Goal: Information Seeking & Learning: Learn about a topic

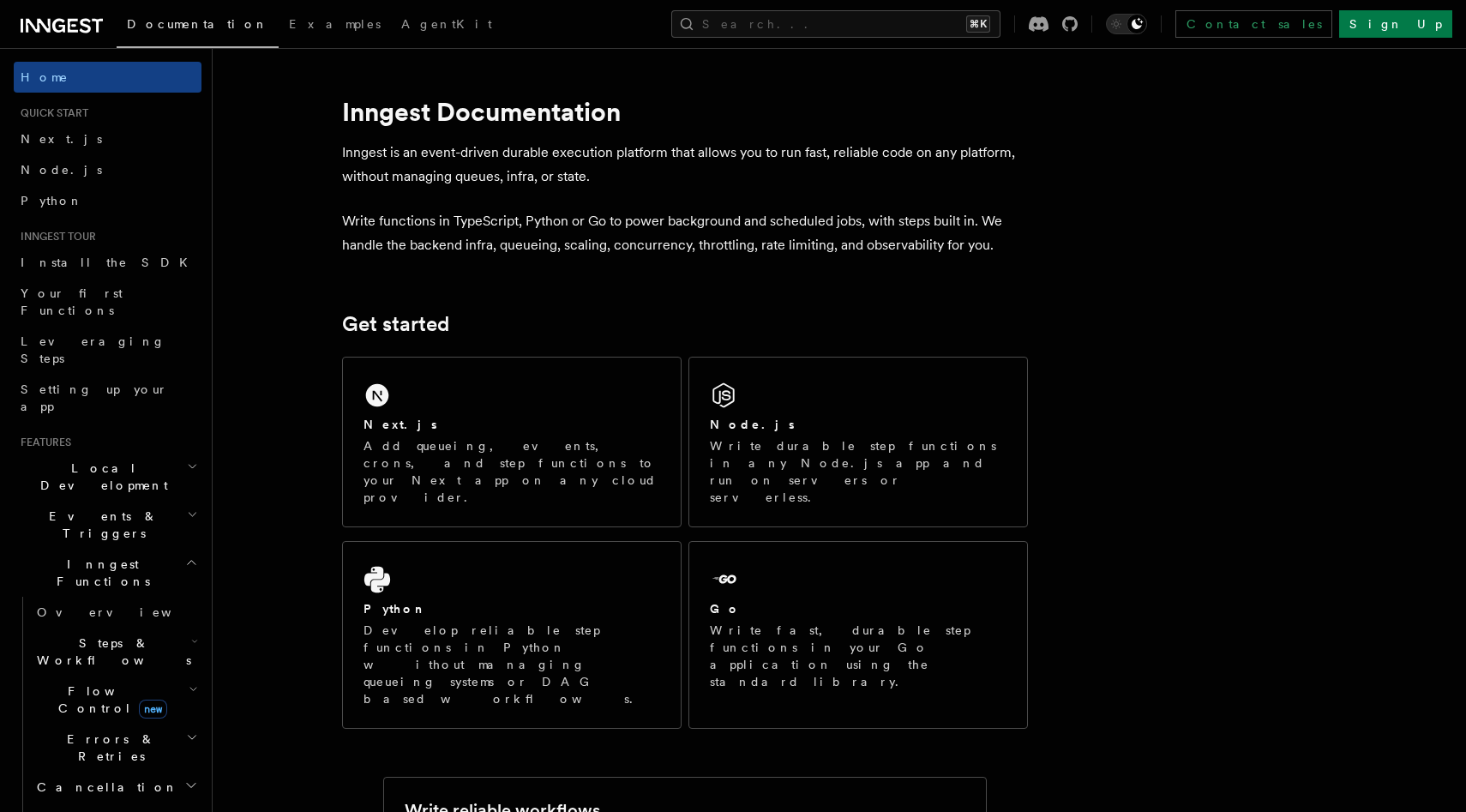
click at [117, 635] on span "Steps & Workflows" at bounding box center [110, 651] width 161 height 34
click at [115, 627] on h2 "Steps & Workflows" at bounding box center [116, 651] width 172 height 48
click at [108, 682] on span "Flow Control new" at bounding box center [109, 699] width 159 height 34
click at [87, 605] on span "Overview" at bounding box center [125, 612] width 176 height 14
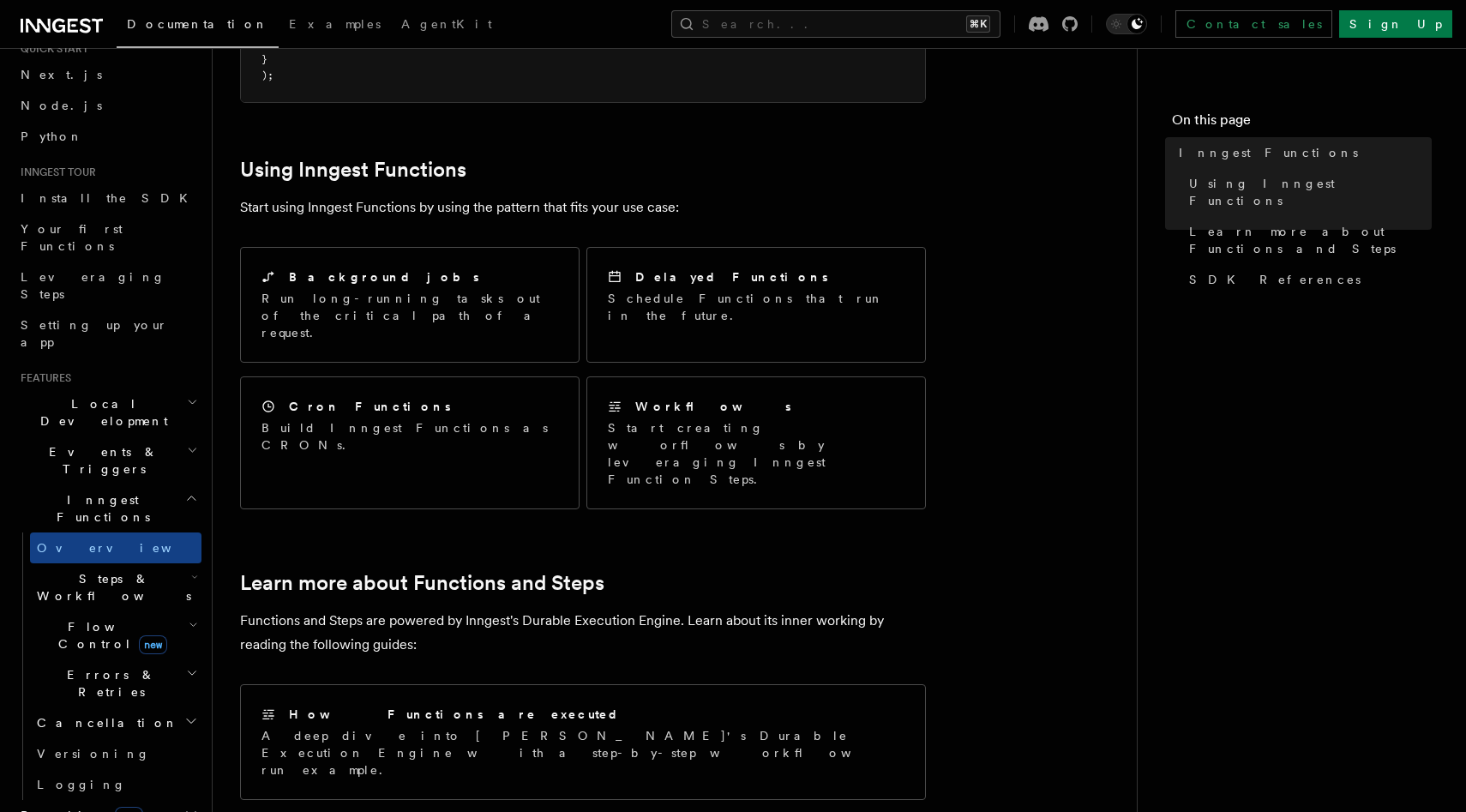
scroll to position [26, 0]
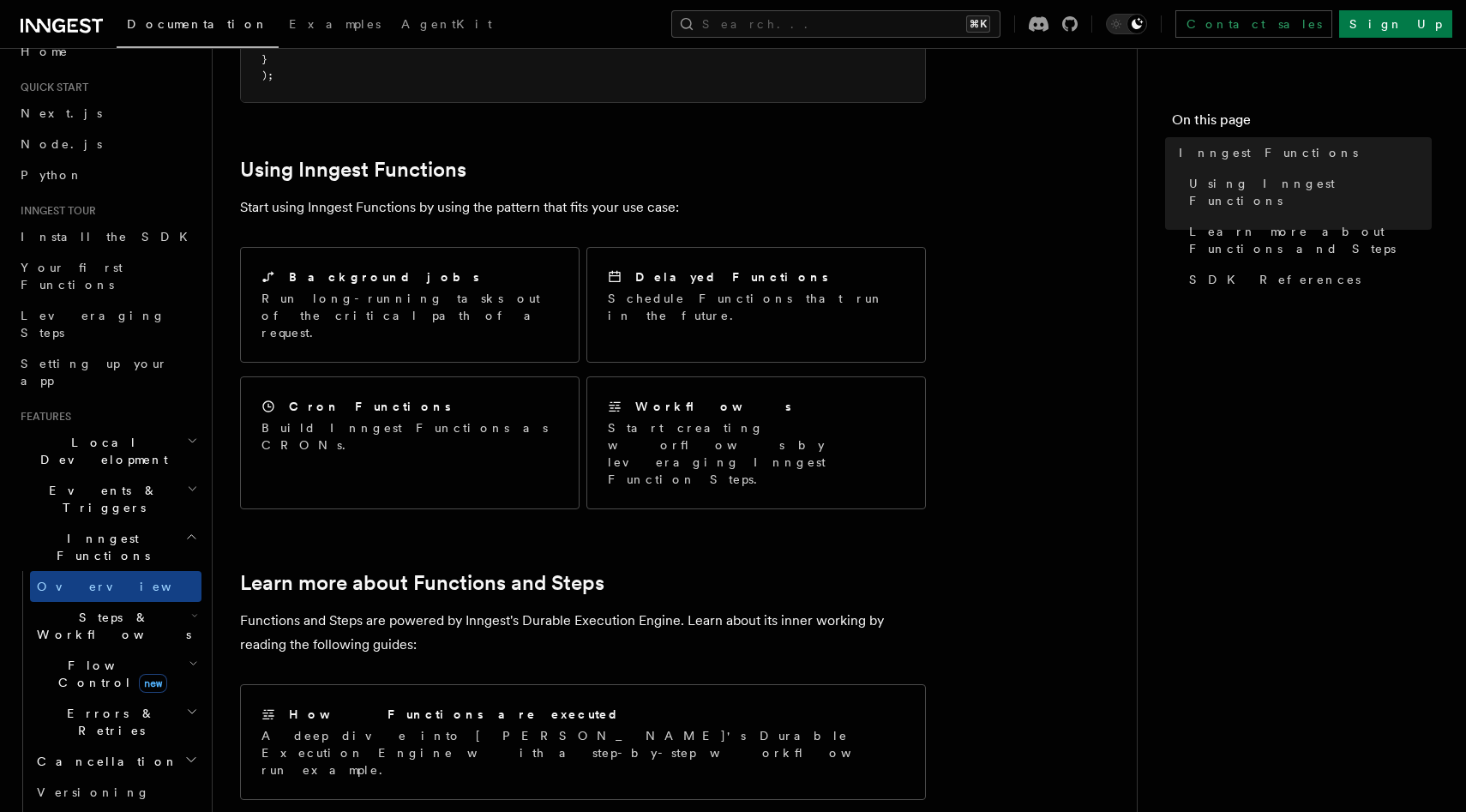
click at [79, 609] on span "Steps & Workflows" at bounding box center [110, 626] width 161 height 34
click at [88, 649] on link "Overview" at bounding box center [123, 665] width 155 height 31
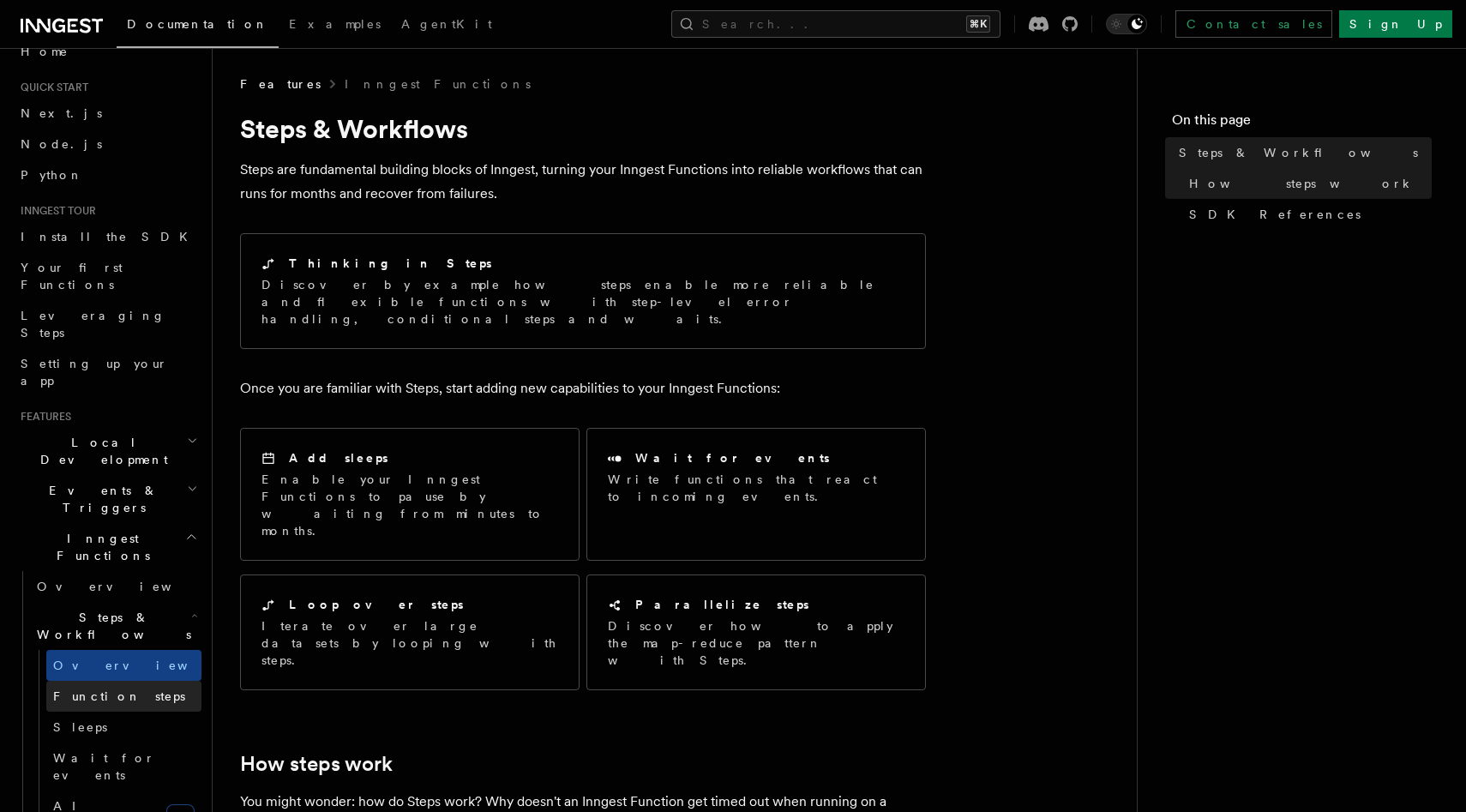
click at [95, 689] on span "Function steps" at bounding box center [119, 695] width 132 height 14
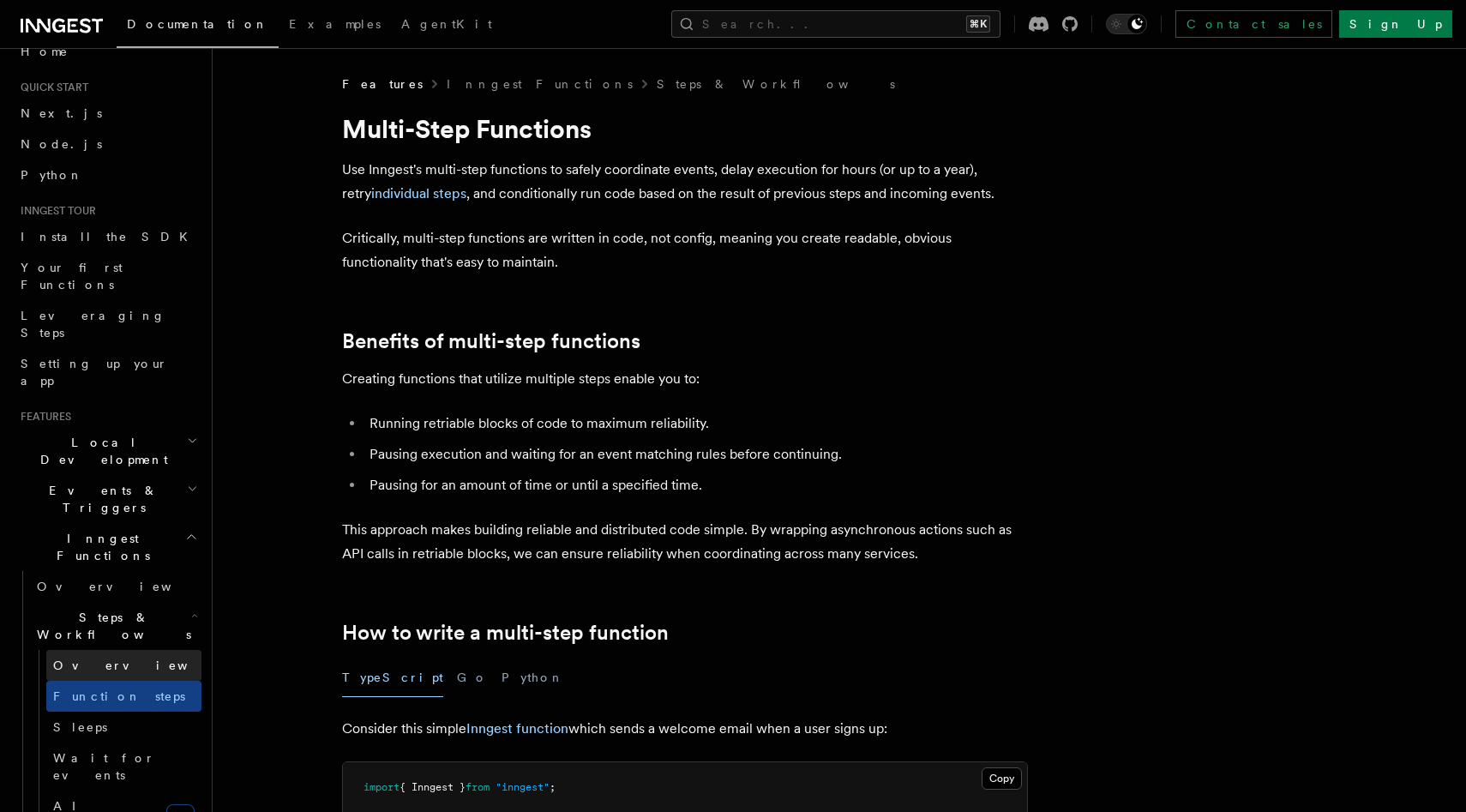
click at [105, 649] on link "Overview" at bounding box center [123, 665] width 155 height 31
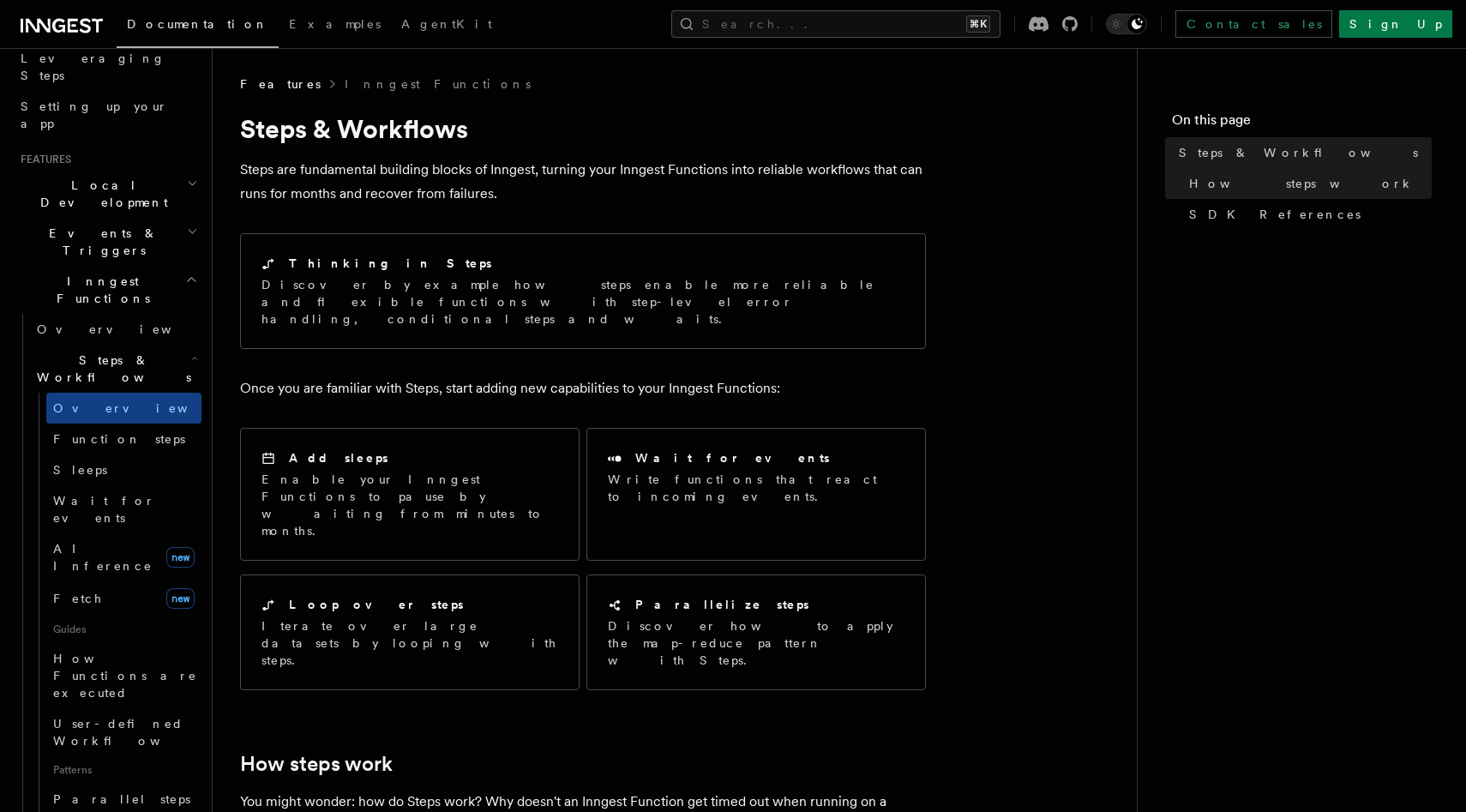
scroll to position [271, 0]
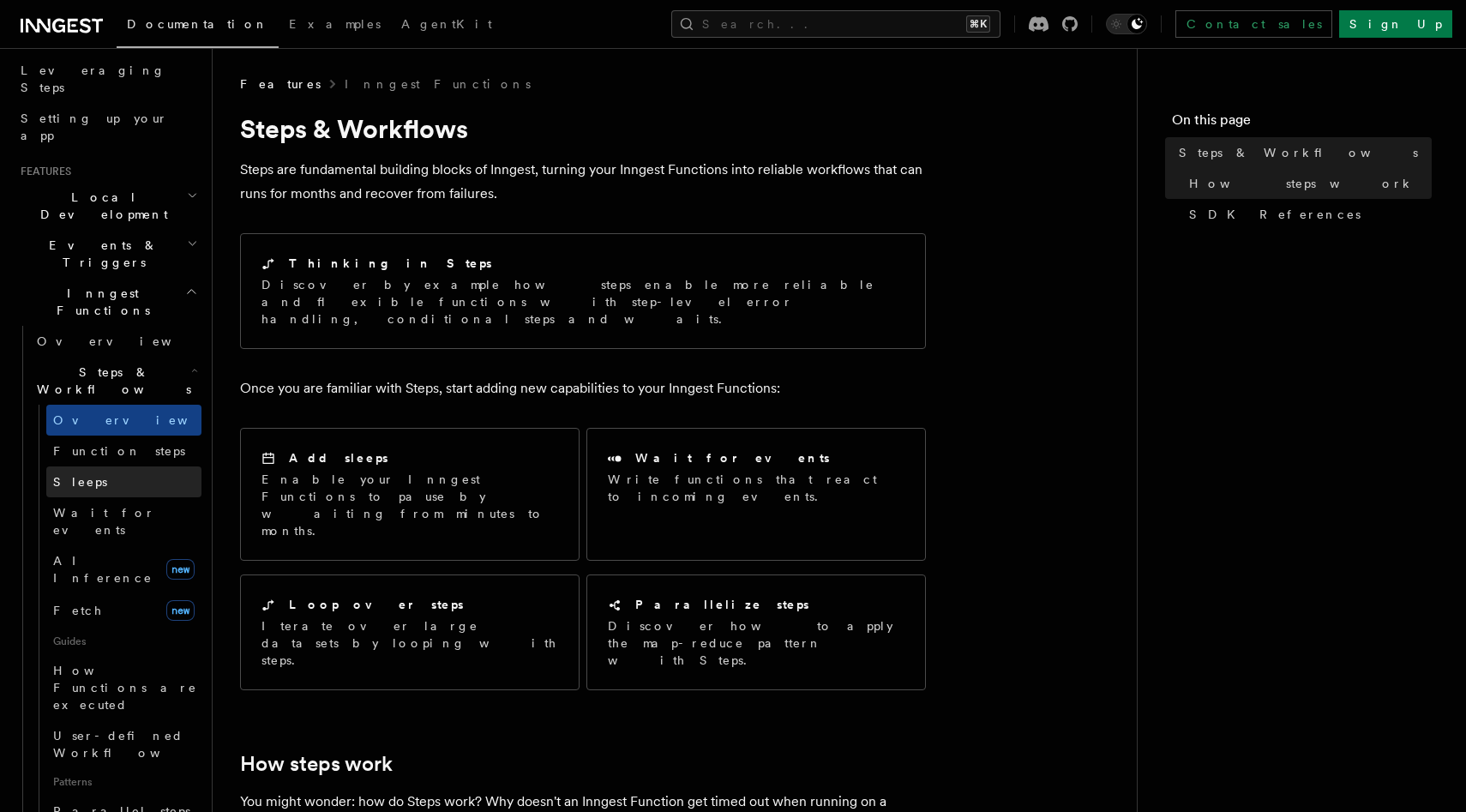
click at [90, 467] on link "Sleeps" at bounding box center [123, 482] width 155 height 31
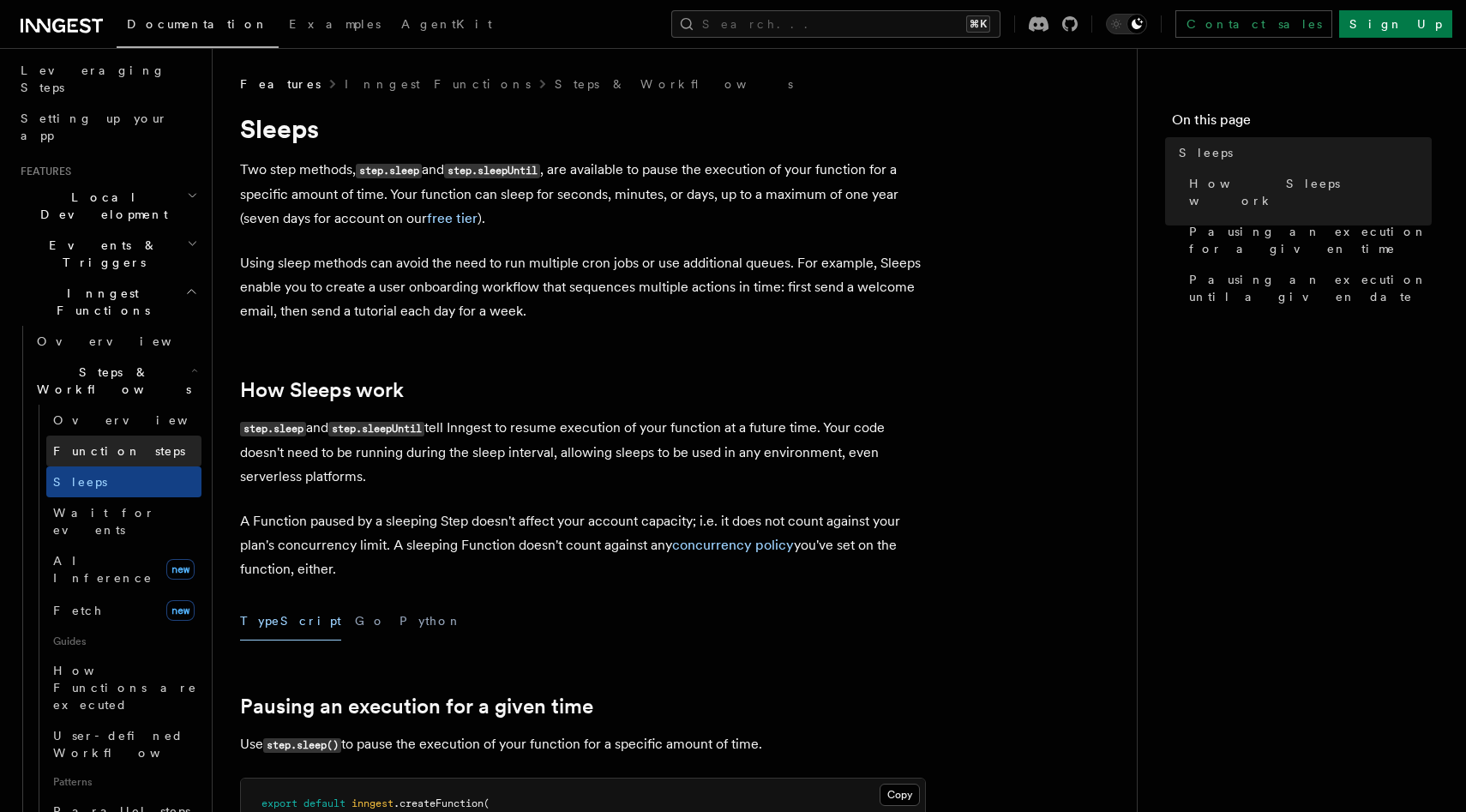
click at [98, 435] on link "Function steps" at bounding box center [123, 451] width 155 height 31
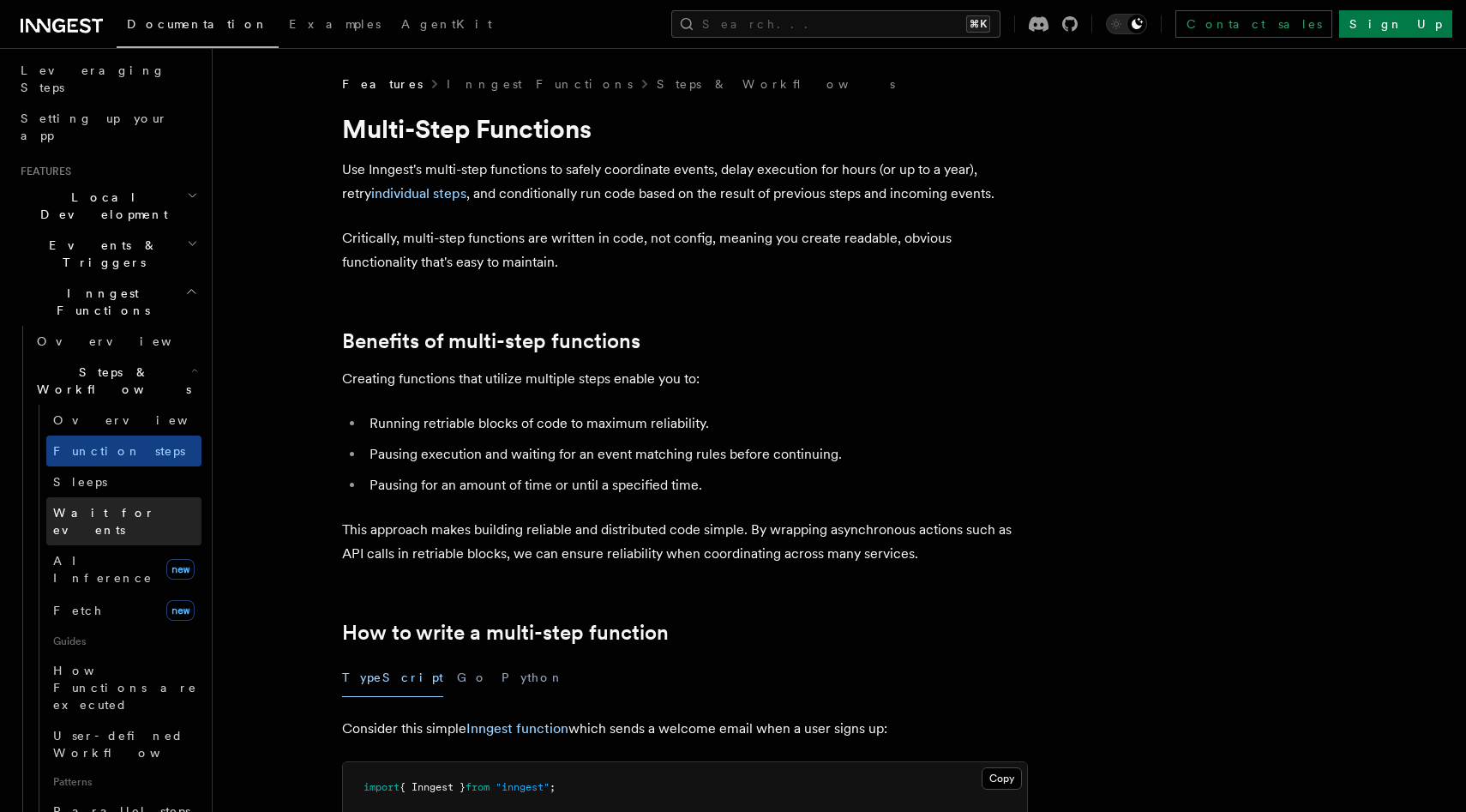
click at [98, 497] on link "Wait for events" at bounding box center [123, 521] width 155 height 48
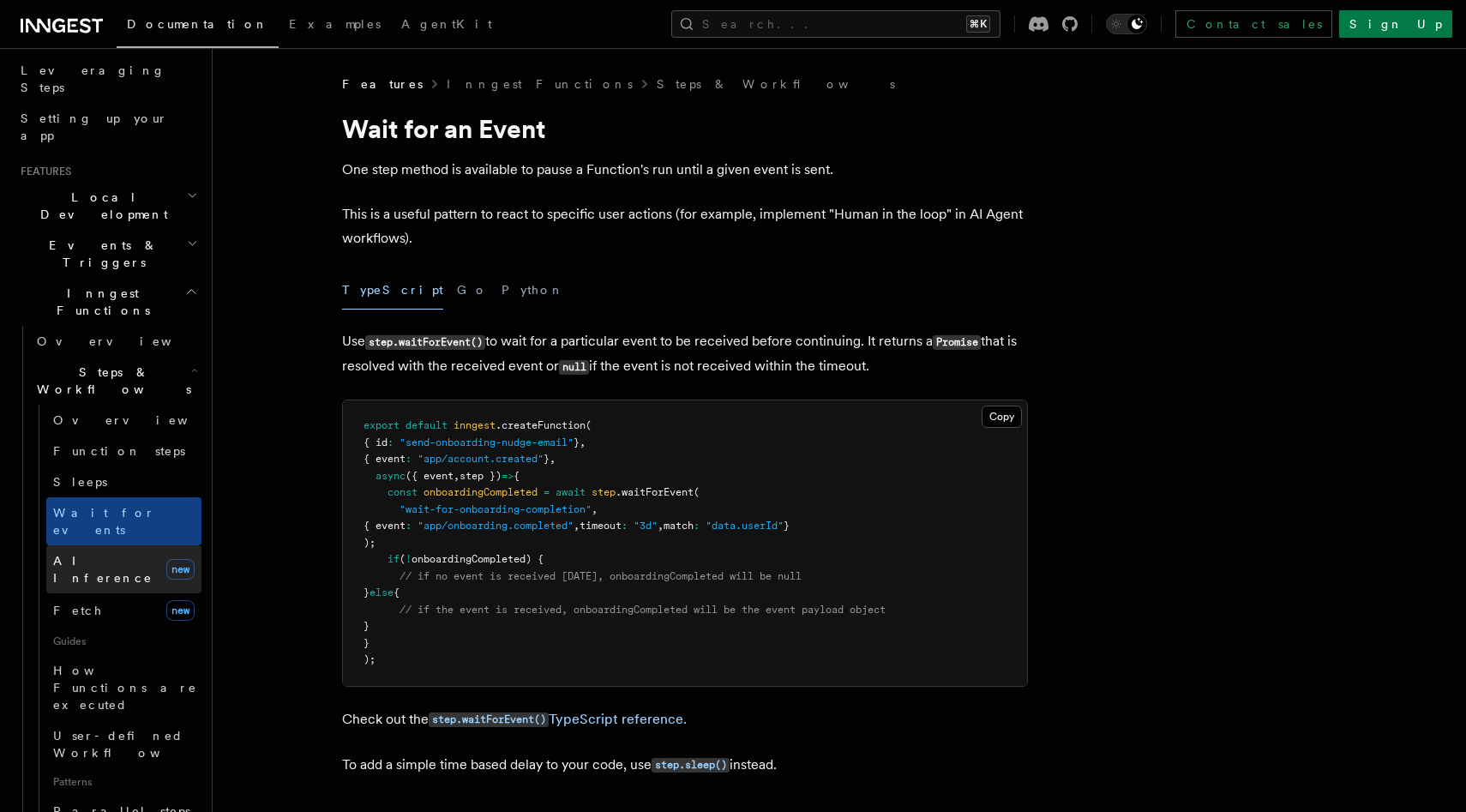
click at [75, 554] on span "AI Inference" at bounding box center [103, 570] width 99 height 31
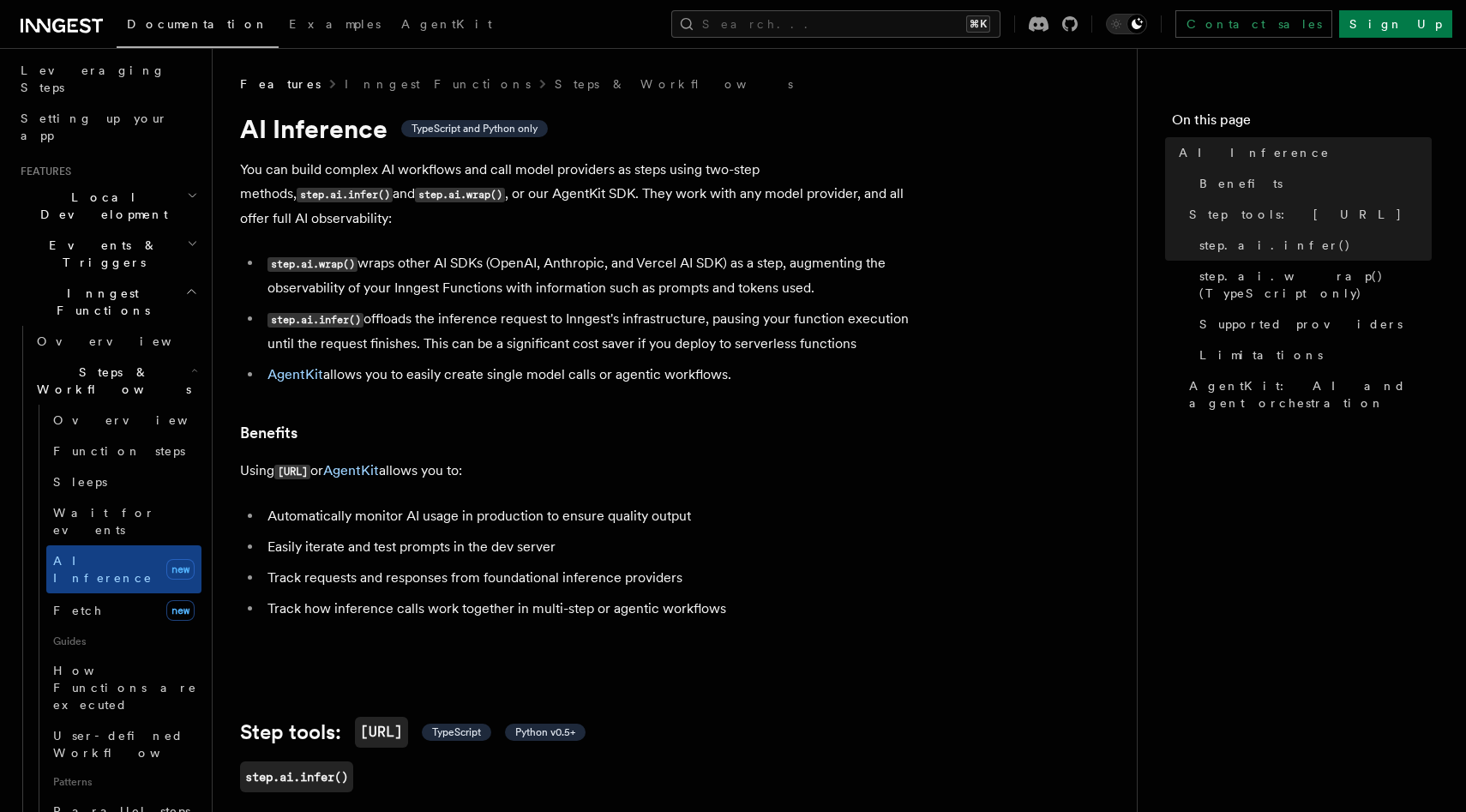
click at [73, 627] on span "Guides" at bounding box center [123, 641] width 155 height 28
click at [71, 663] on span "How Functions are executed" at bounding box center [125, 687] width 144 height 48
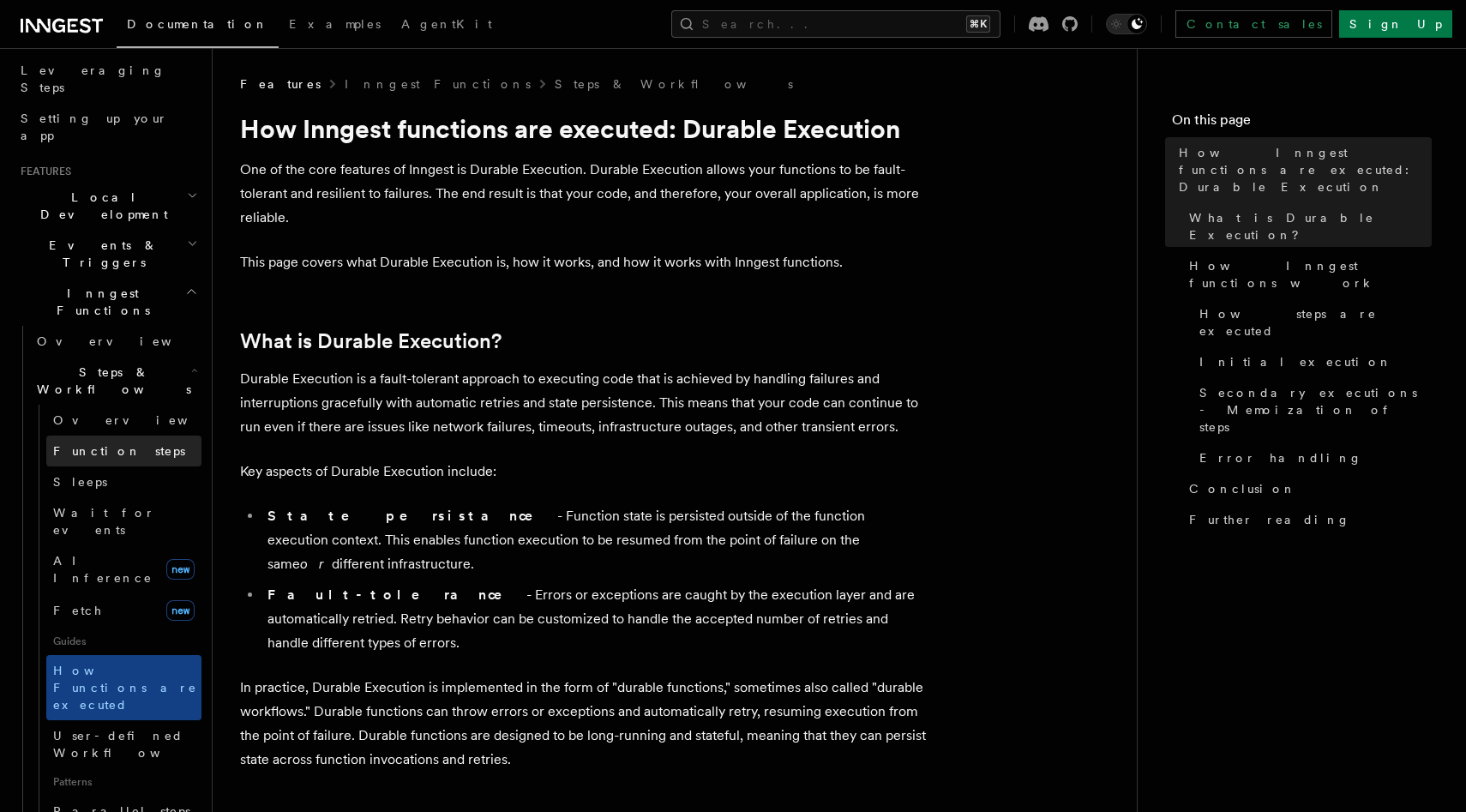
click at [107, 444] on span "Function steps" at bounding box center [119, 450] width 132 height 14
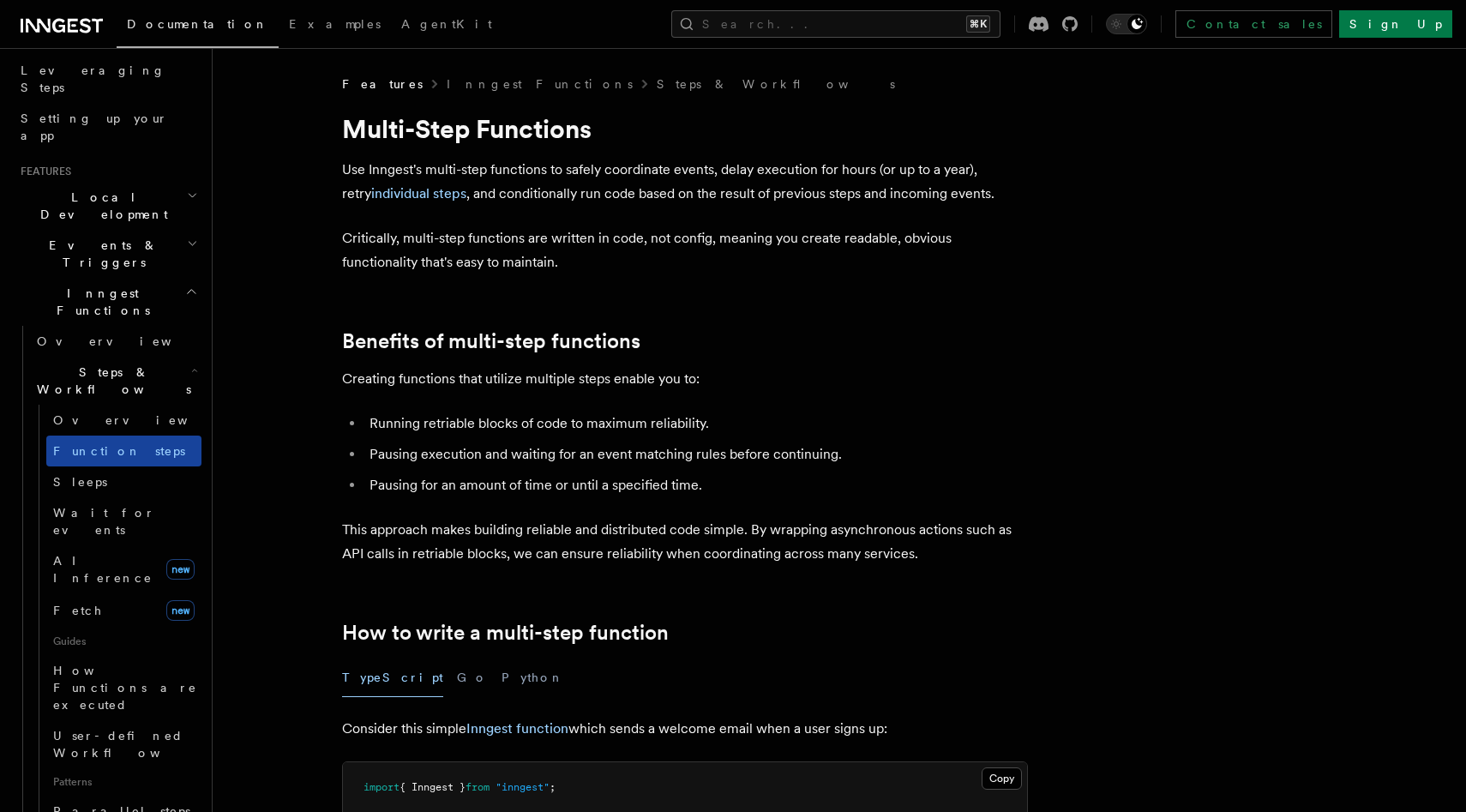
click at [109, 435] on link "Function steps" at bounding box center [123, 451] width 155 height 31
click at [113, 405] on link "Overview" at bounding box center [123, 421] width 155 height 31
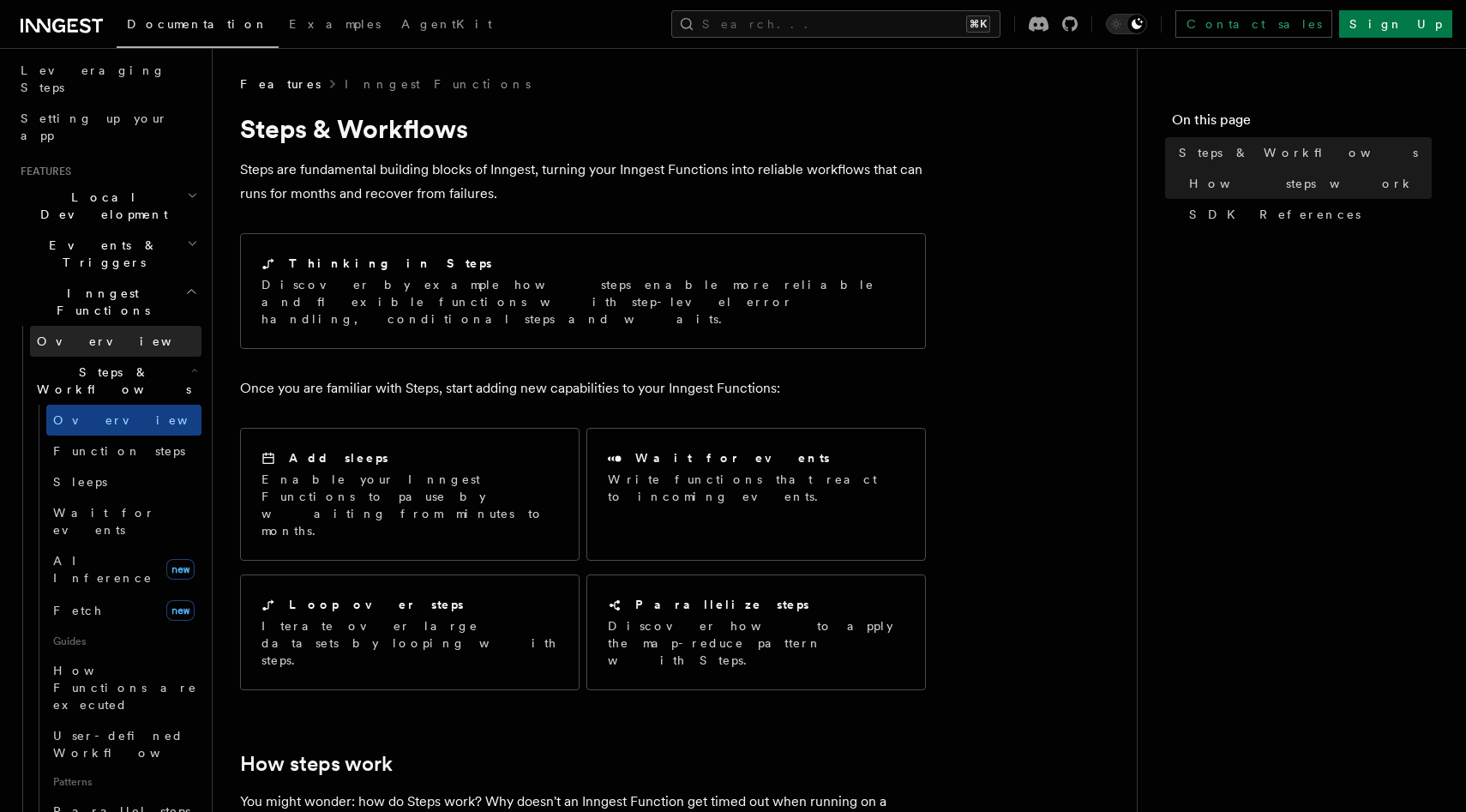
click at [129, 326] on link "Overview" at bounding box center [116, 342] width 172 height 31
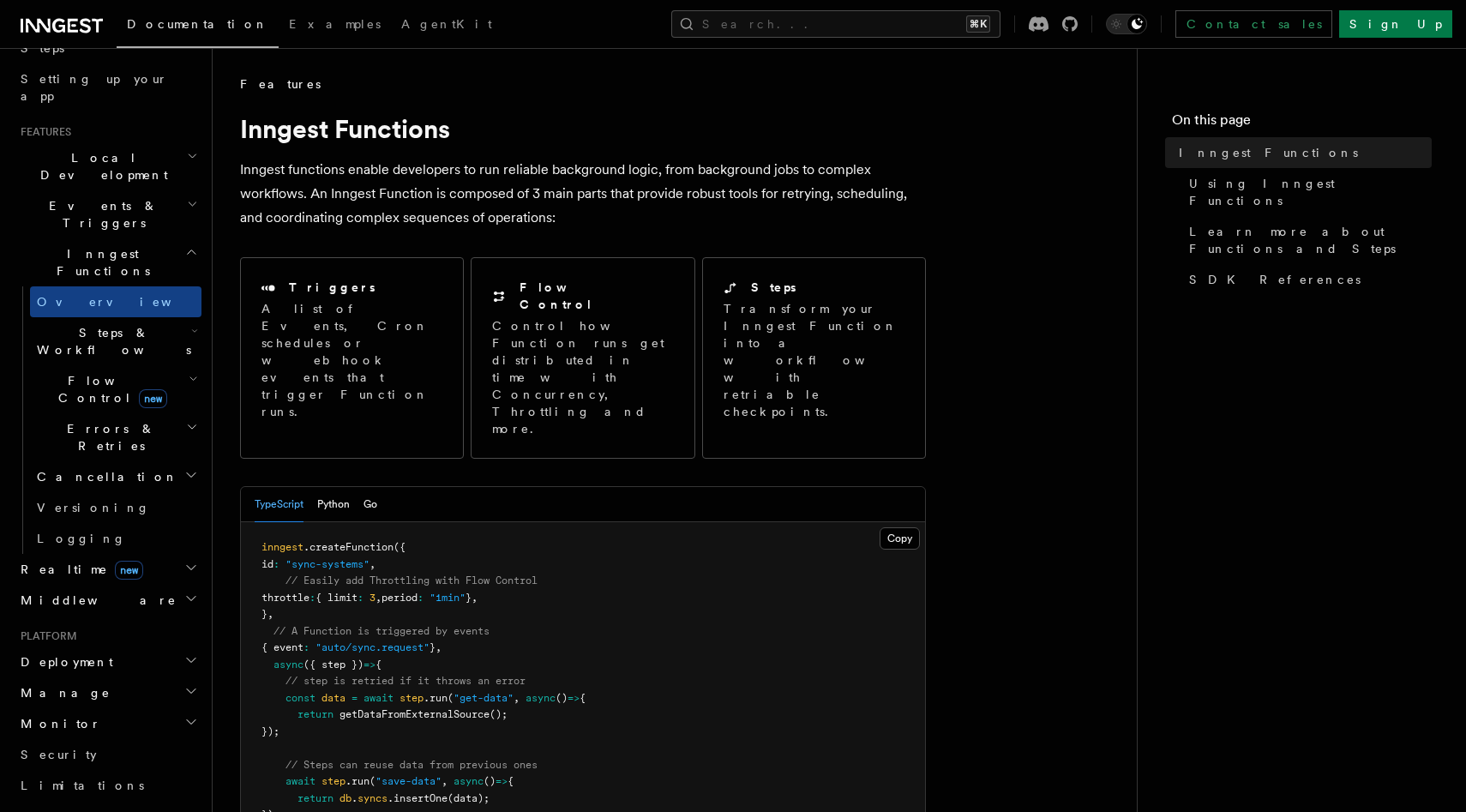
scroll to position [283, 0]
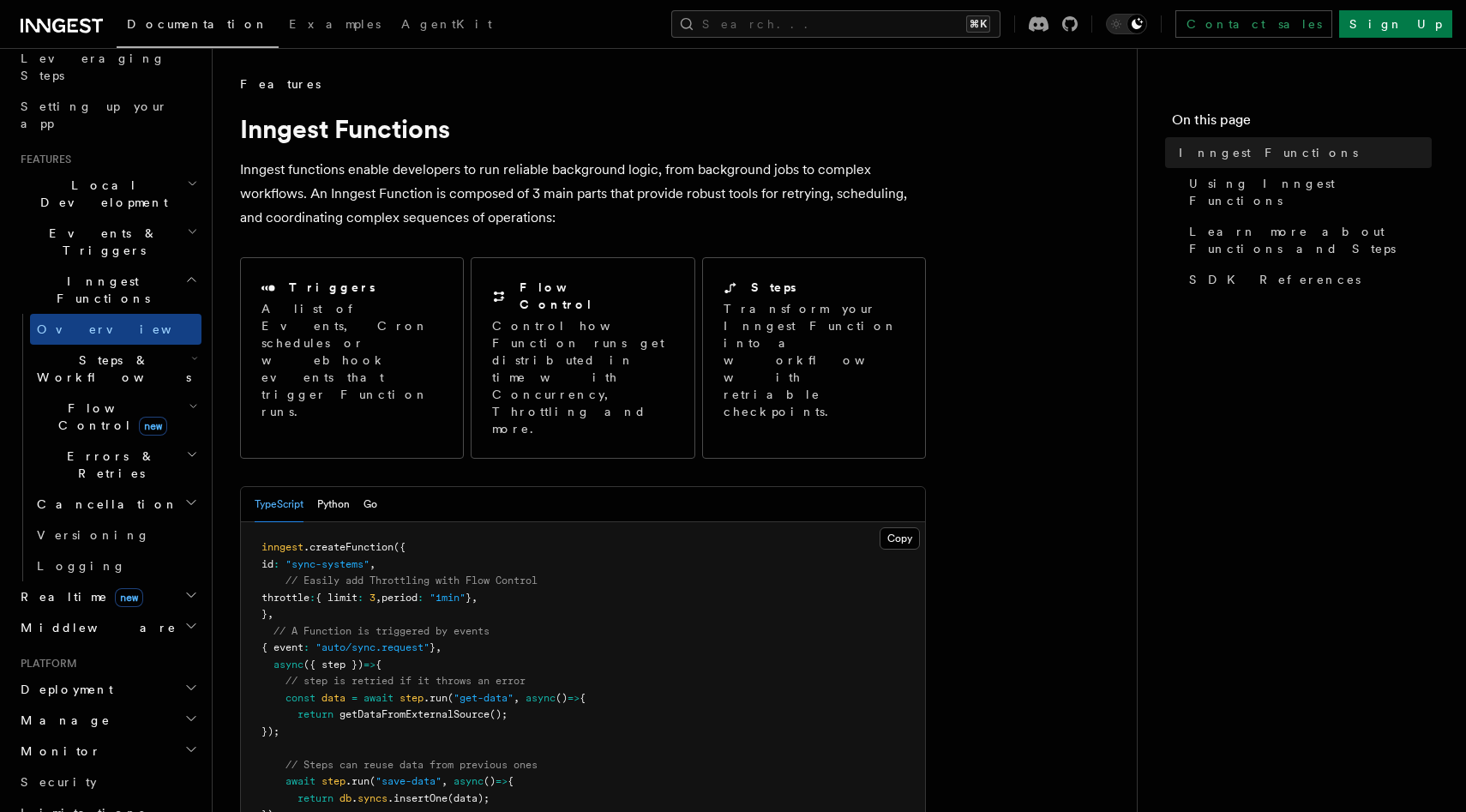
click at [70, 619] on span "Middleware" at bounding box center [95, 627] width 163 height 17
click at [115, 581] on h2 "Realtime new" at bounding box center [107, 597] width 187 height 31
click at [124, 489] on h2 "Cancellation" at bounding box center [116, 504] width 172 height 31
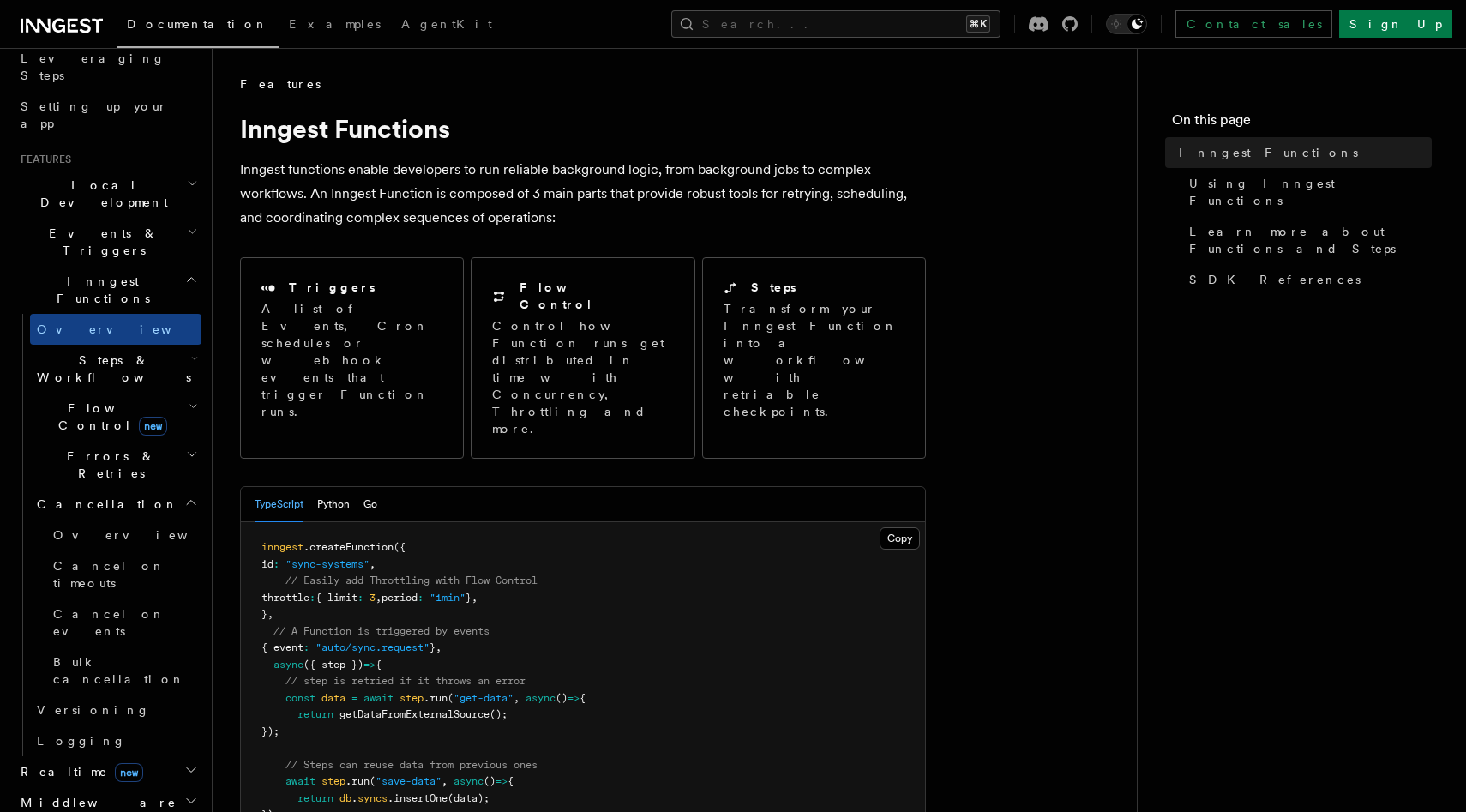
click at [94, 495] on span "Cancellation" at bounding box center [104, 503] width 148 height 17
click at [96, 447] on span "Errors & Retries" at bounding box center [108, 464] width 156 height 34
click at [96, 400] on span "Flow Control new" at bounding box center [109, 416] width 159 height 34
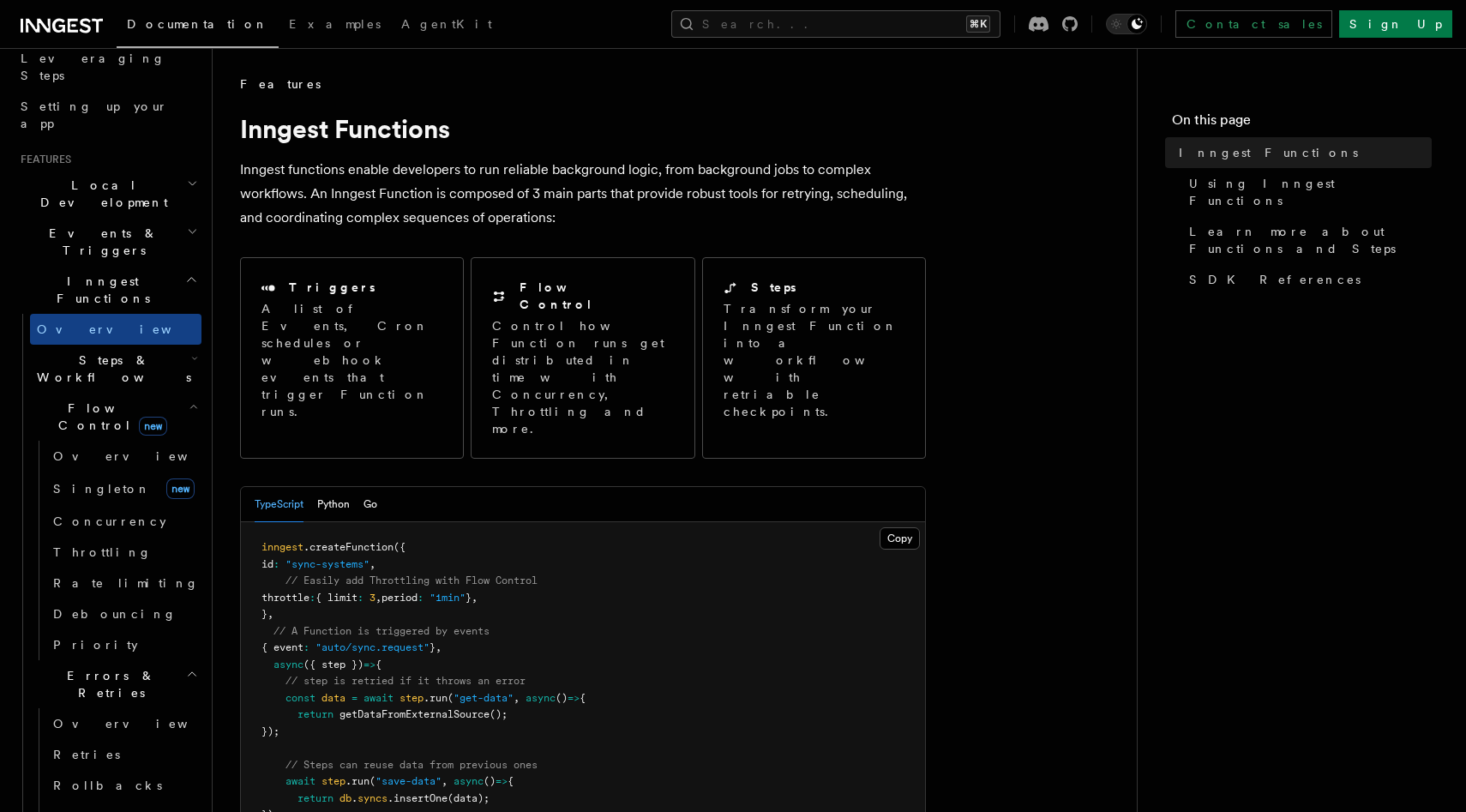
click at [100, 352] on span "Steps & Workflows" at bounding box center [110, 368] width 161 height 34
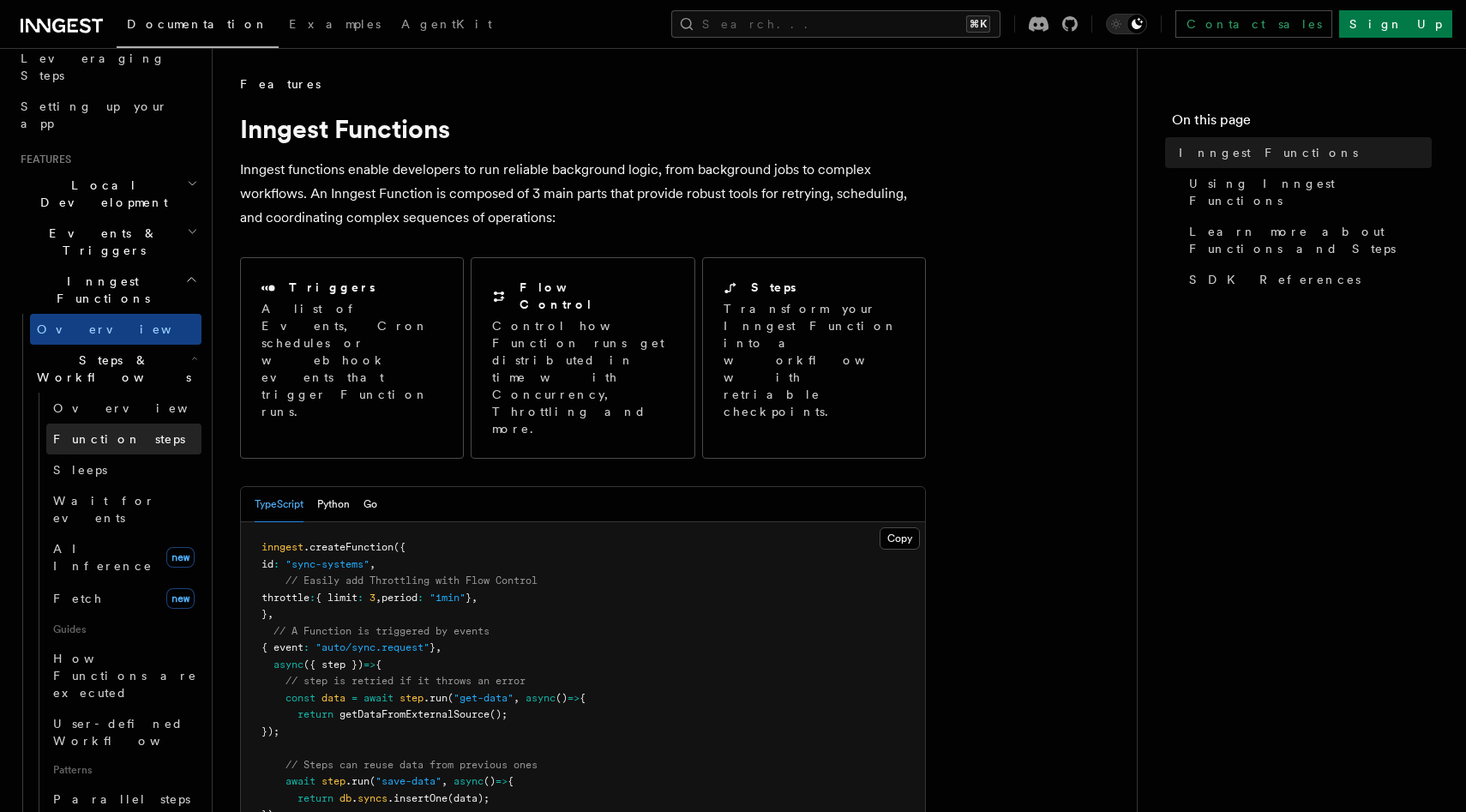
click at [85, 432] on span "Function steps" at bounding box center [119, 438] width 132 height 14
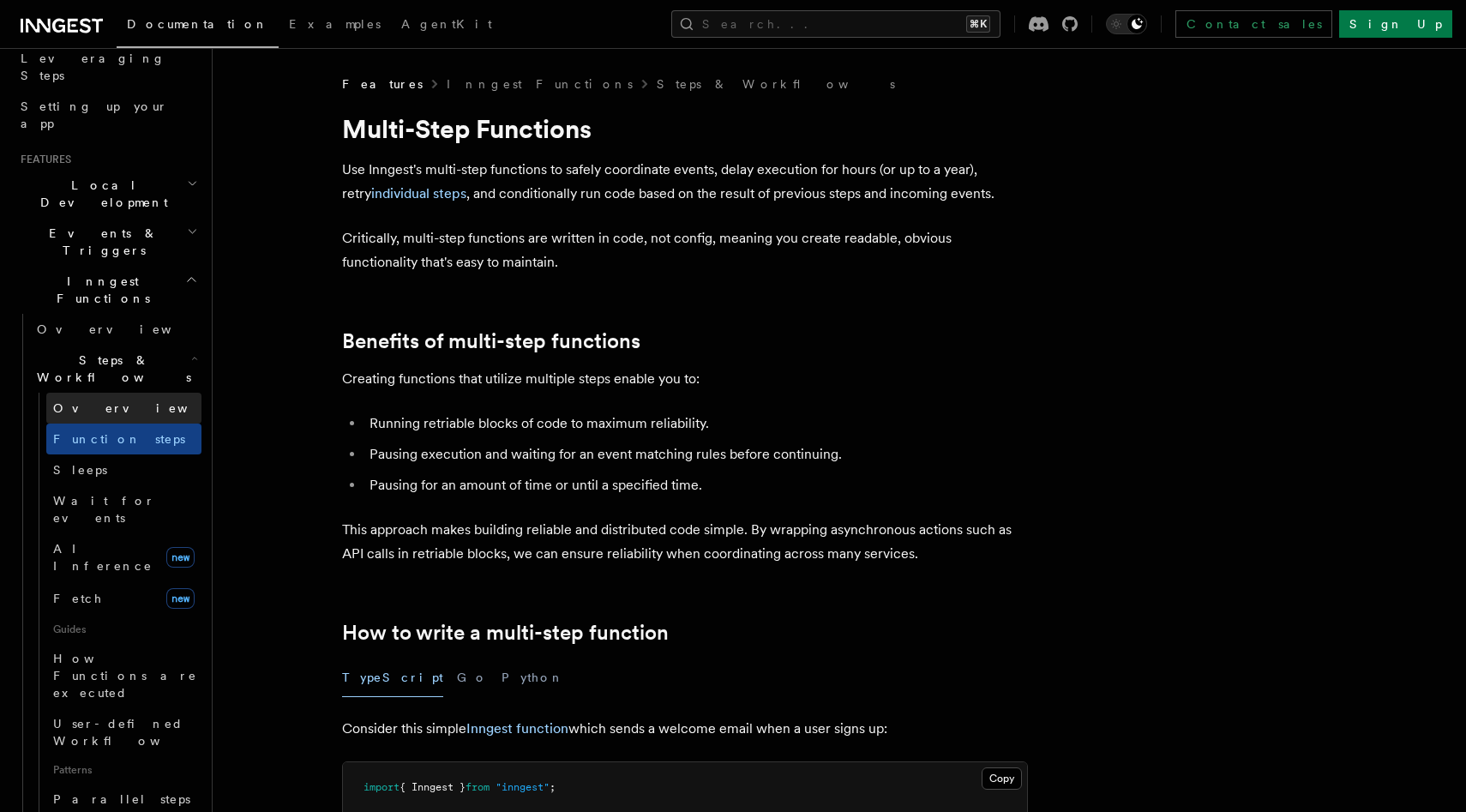
click at [95, 401] on span "Overview" at bounding box center [141, 408] width 176 height 14
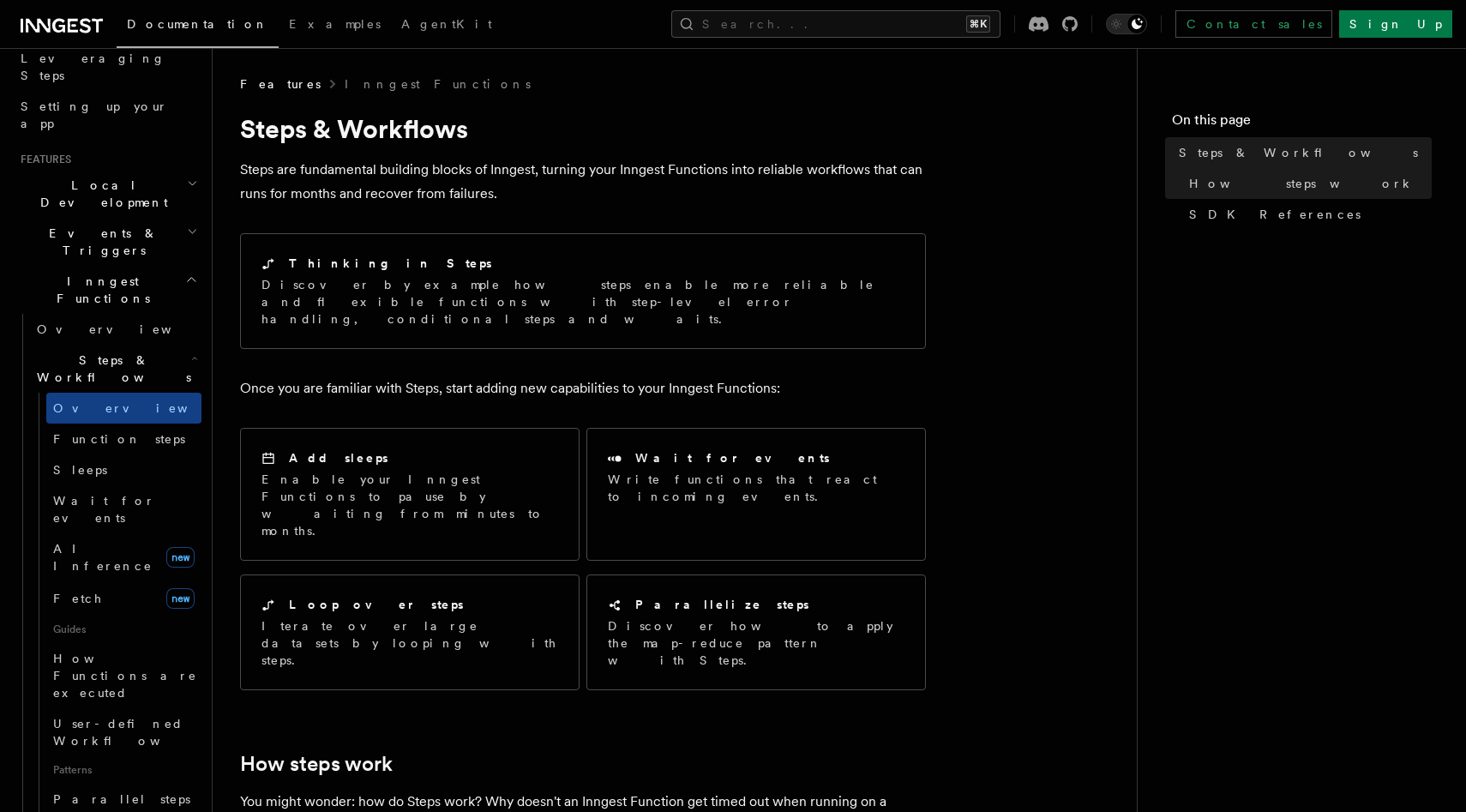
click at [121, 265] on h2 "Inngest Functions" at bounding box center [107, 289] width 187 height 48
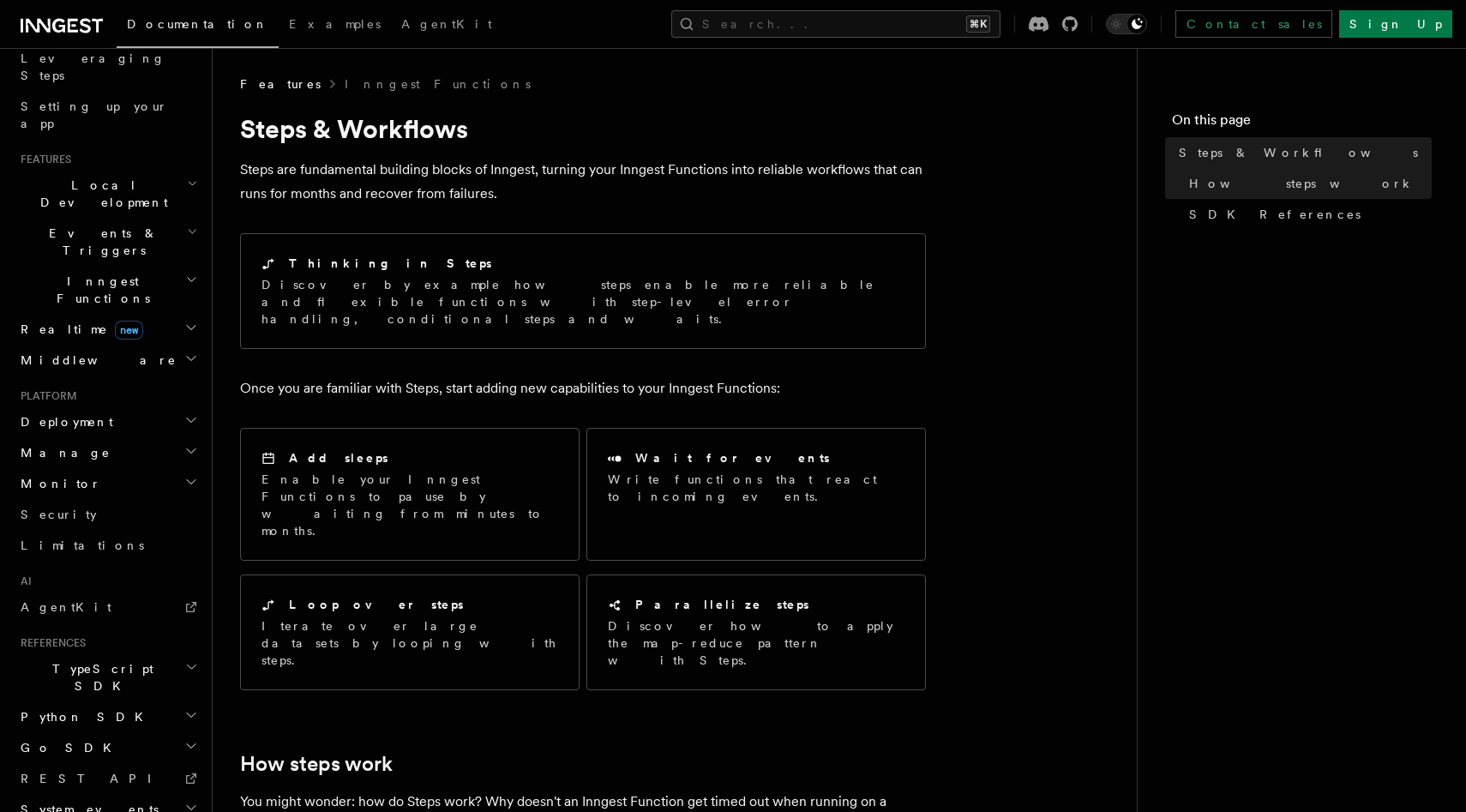
click at [125, 218] on h2 "Events & Triggers" at bounding box center [107, 242] width 187 height 48
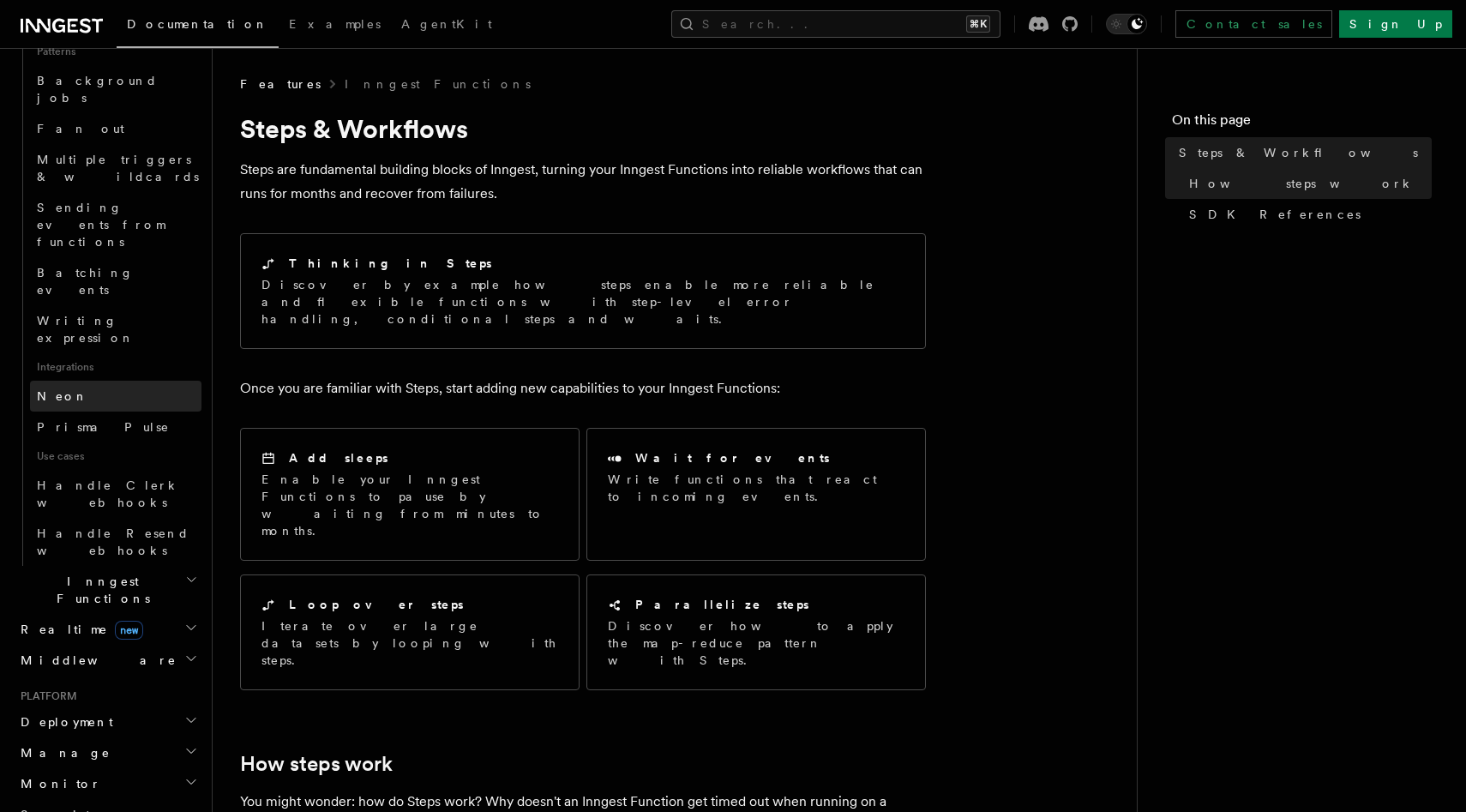
scroll to position [832, 0]
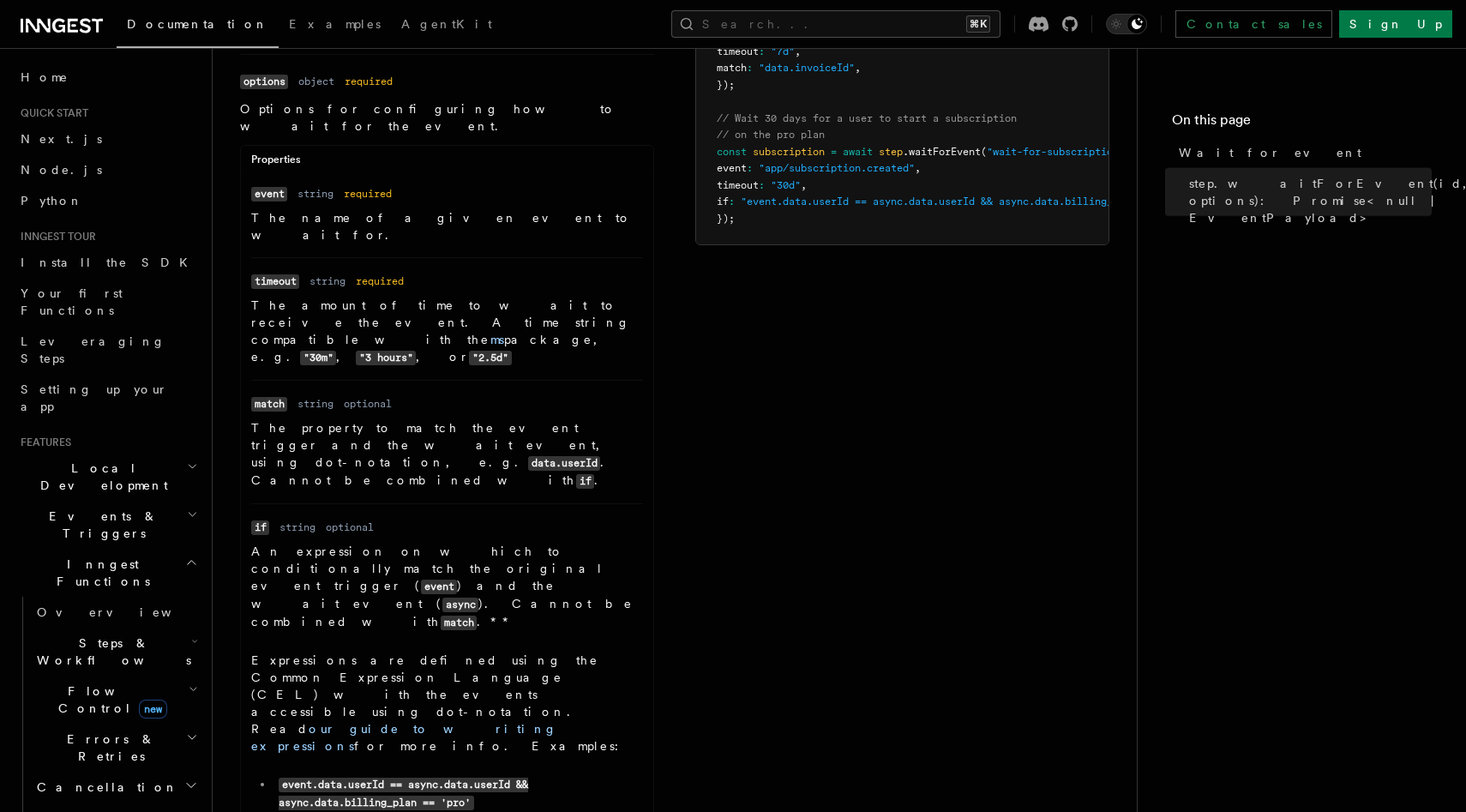
scroll to position [286, 0]
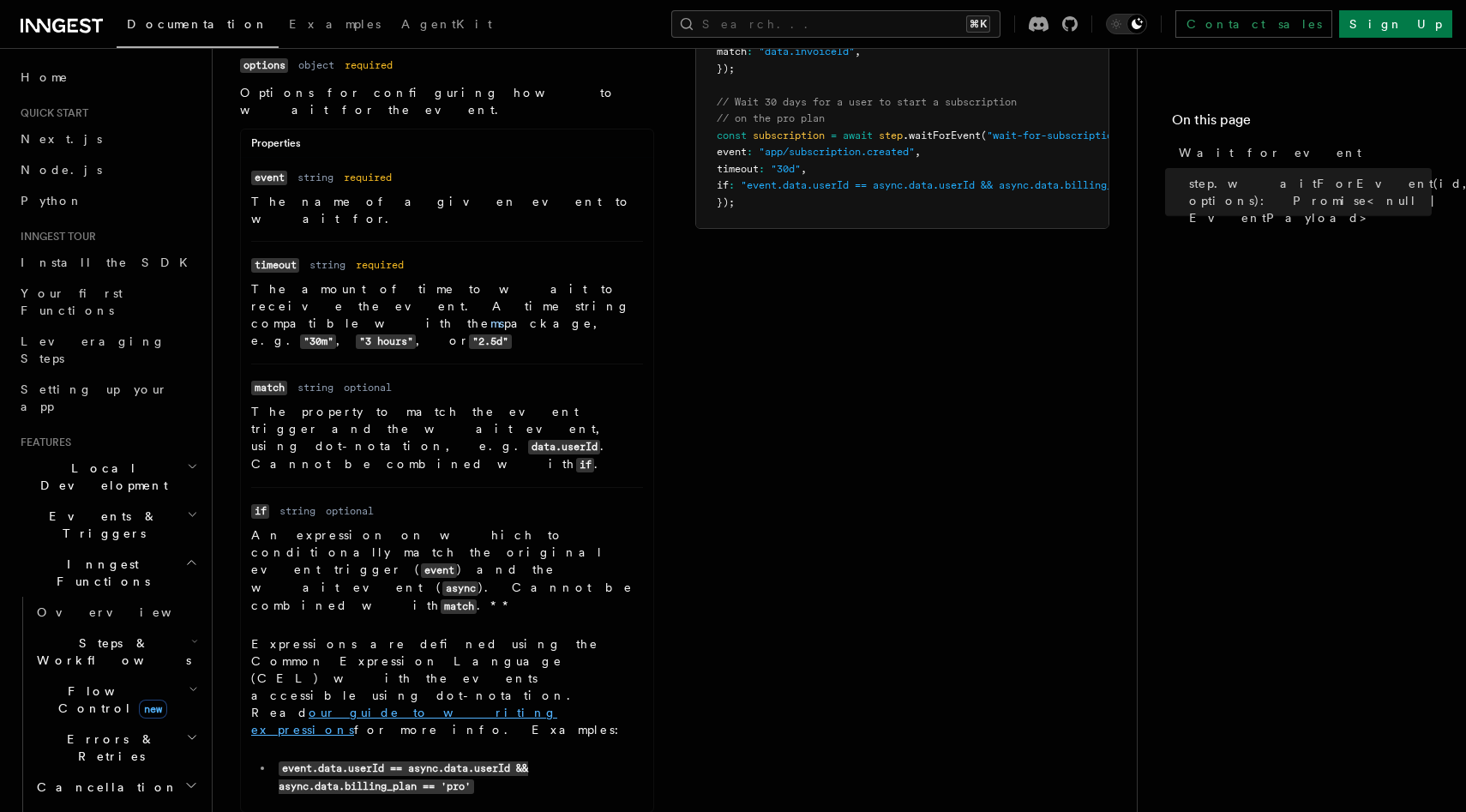
click at [558, 705] on link "our guide to writing expressions" at bounding box center [403, 721] width 306 height 31
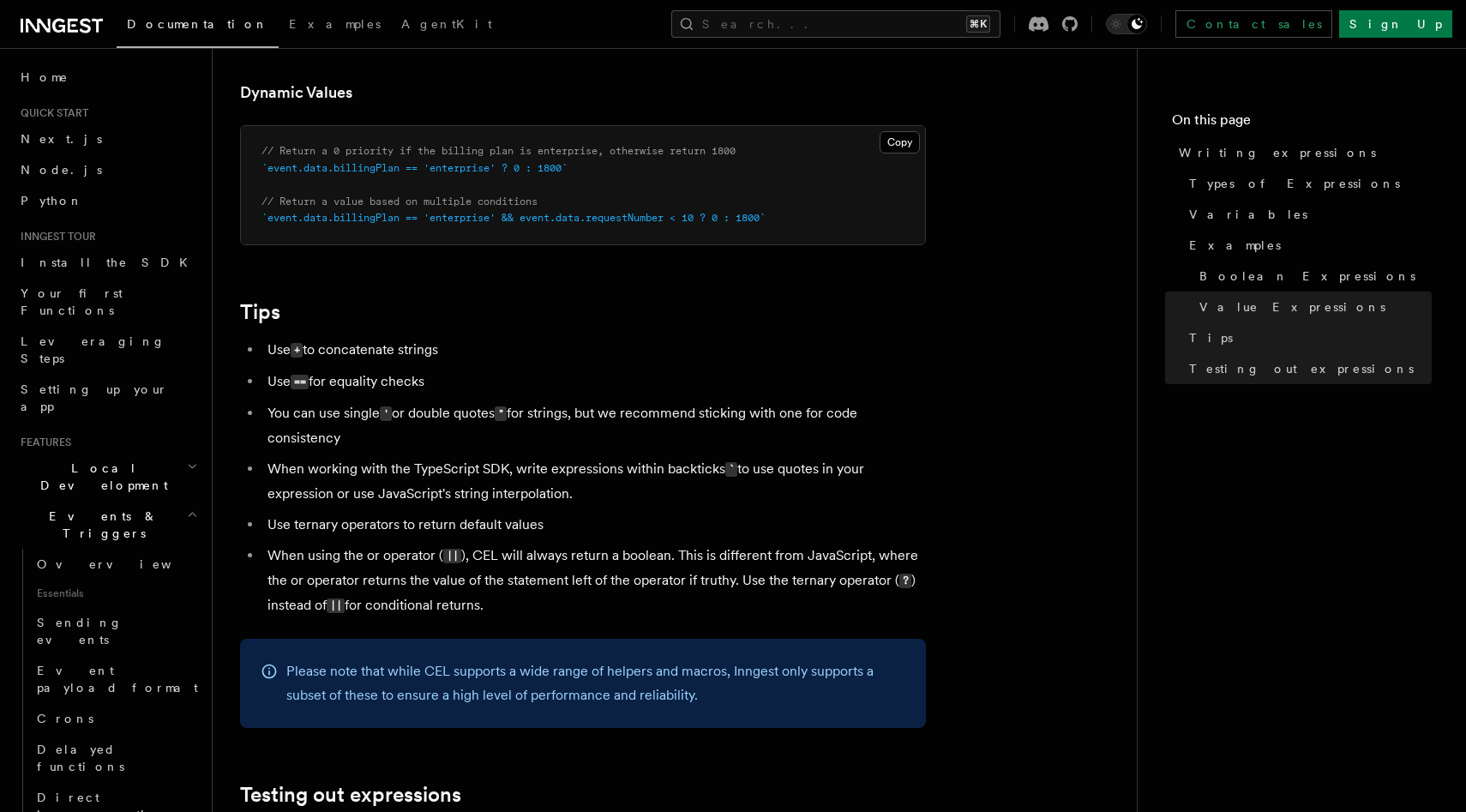
scroll to position [1489, 0]
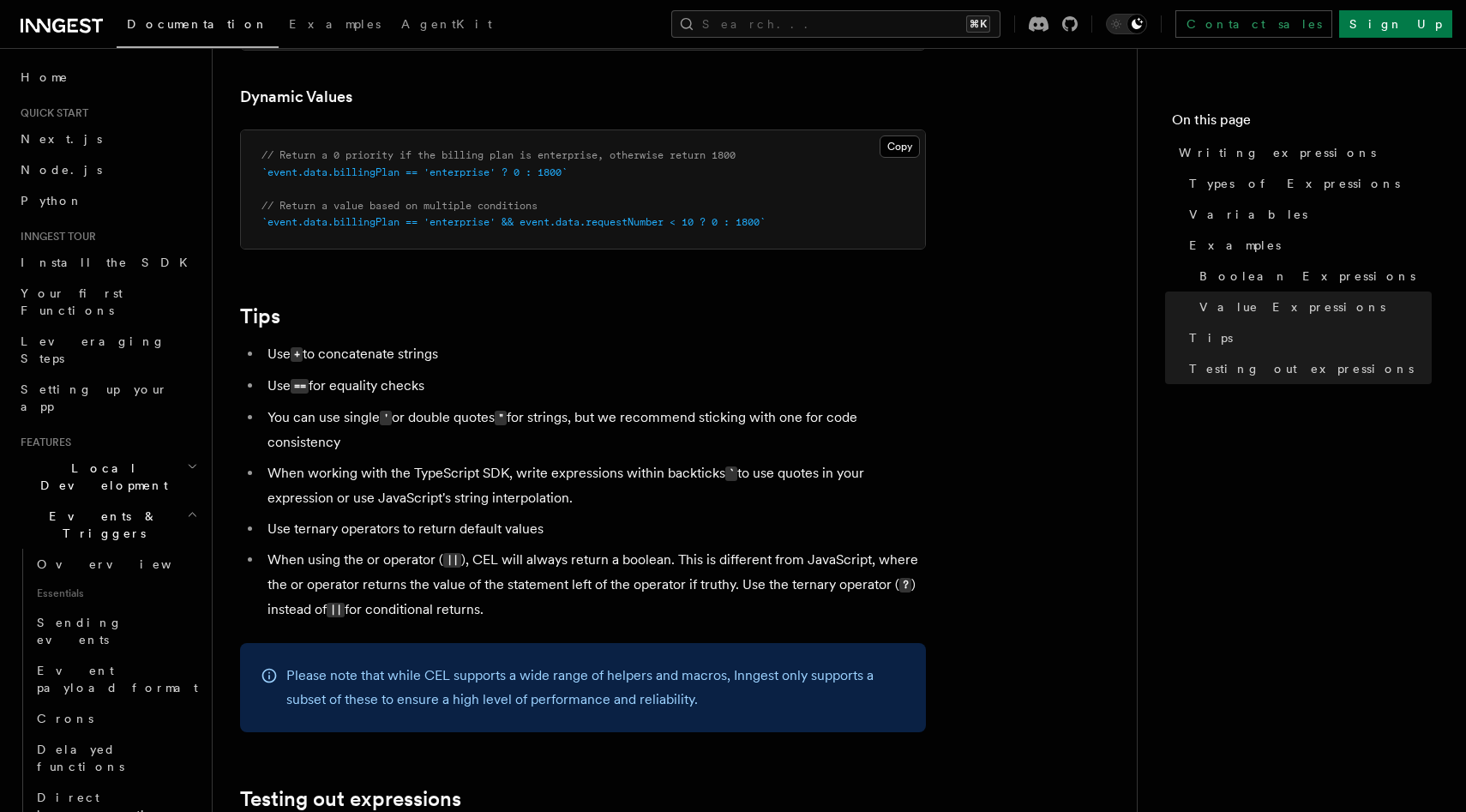
drag, startPoint x: 508, startPoint y: 610, endPoint x: 266, endPoint y: 566, distance: 246.0
click at [266, 566] on li "When using the or operator ( || ), CEL will always return a boolean. This is di…" at bounding box center [594, 584] width 663 height 74
copy li "When using the or operator ( || ), CEL will always return a boolean. This is di…"
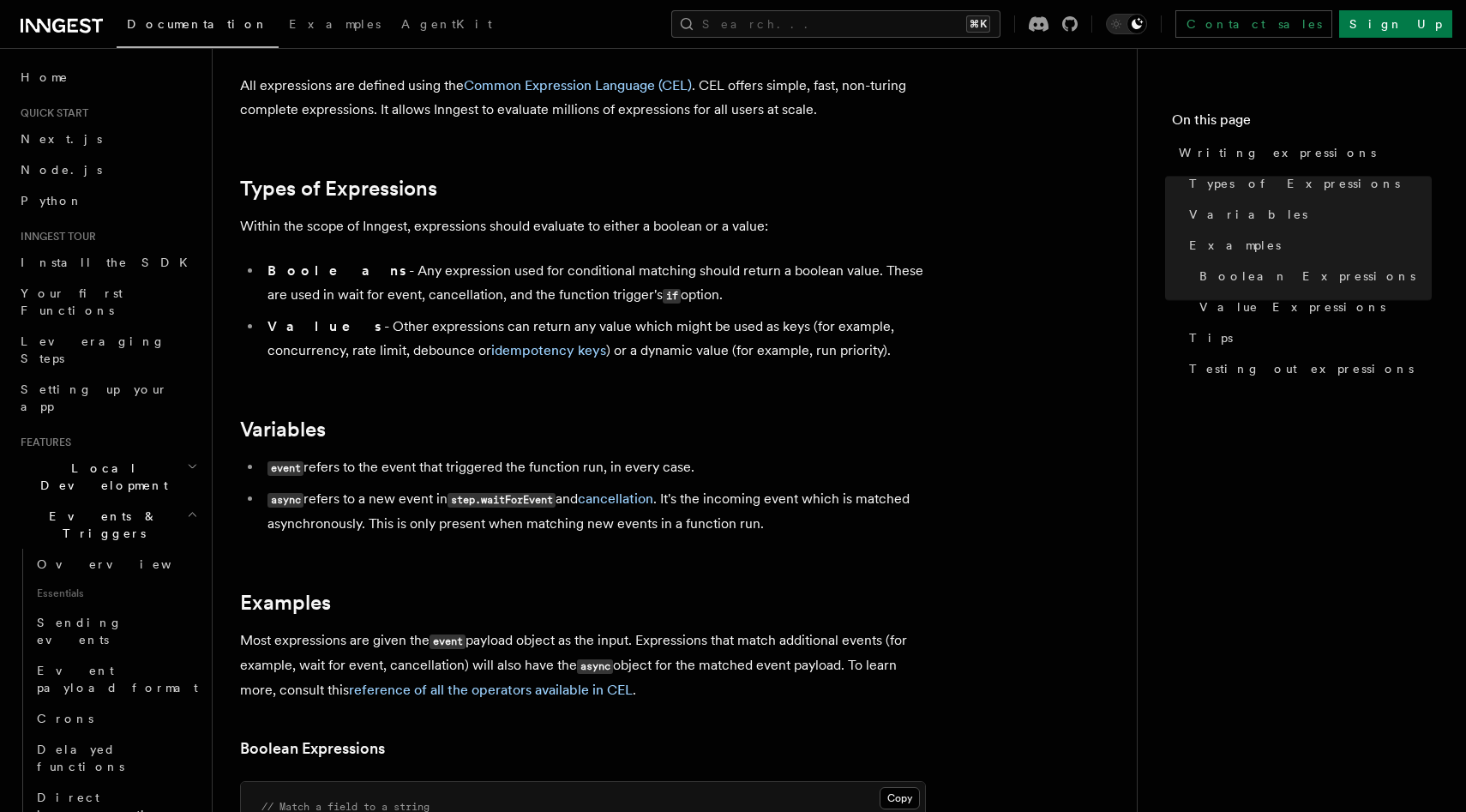
scroll to position [0, 0]
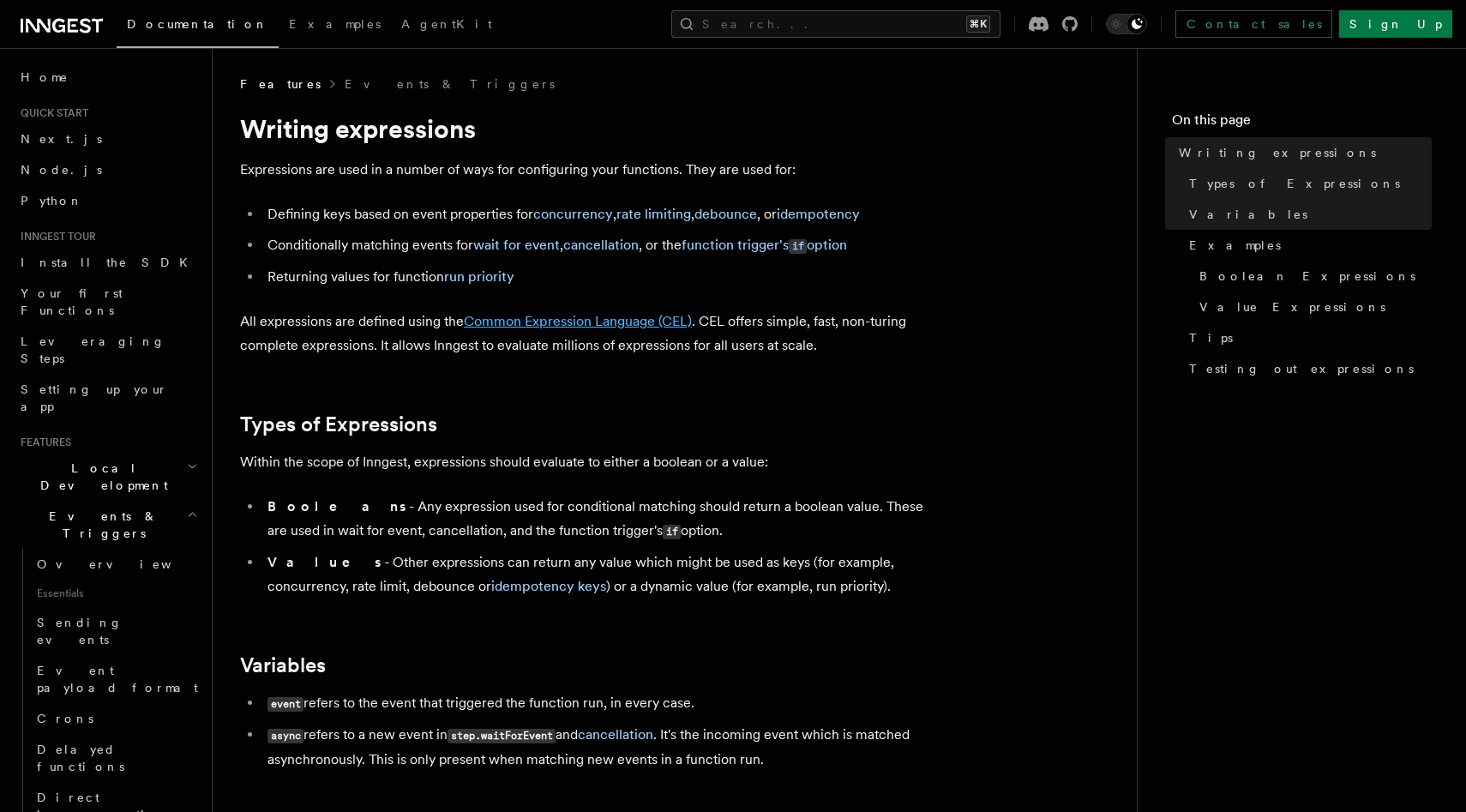
click at [626, 314] on link "Common Expression Language (CEL)" at bounding box center [578, 321] width 228 height 17
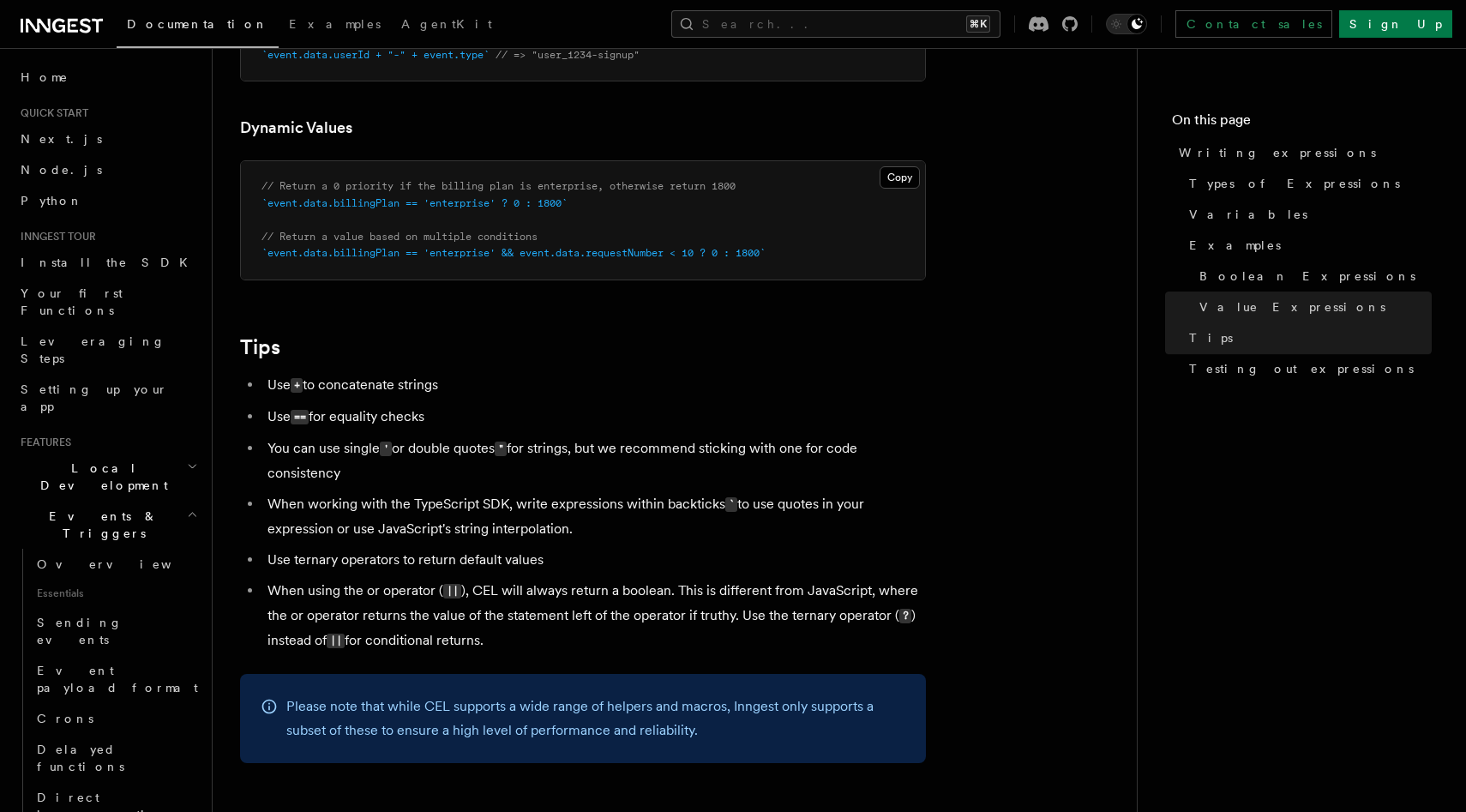
scroll to position [1896, 0]
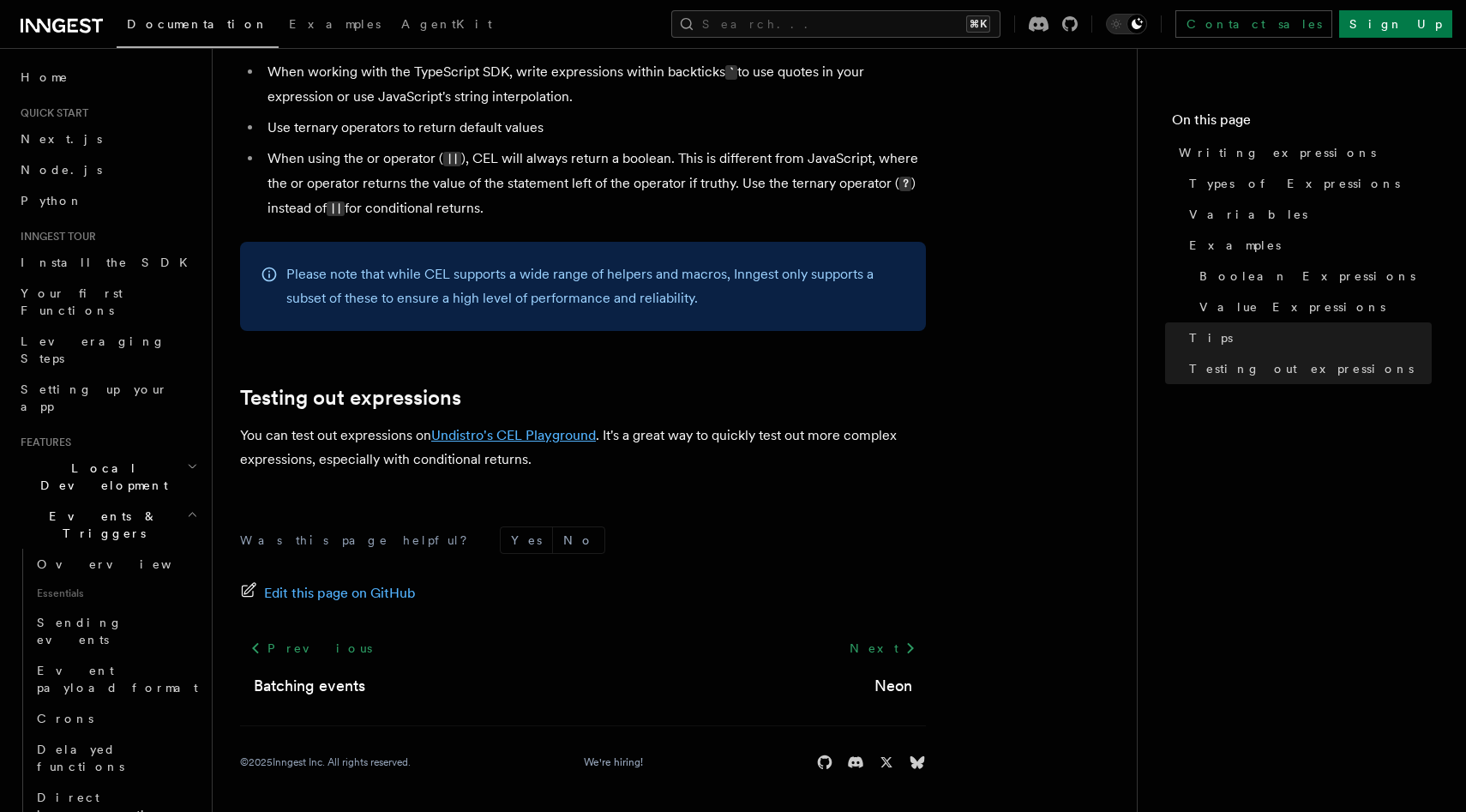
click at [519, 439] on link "Undistro's CEL Playground" at bounding box center [513, 435] width 164 height 17
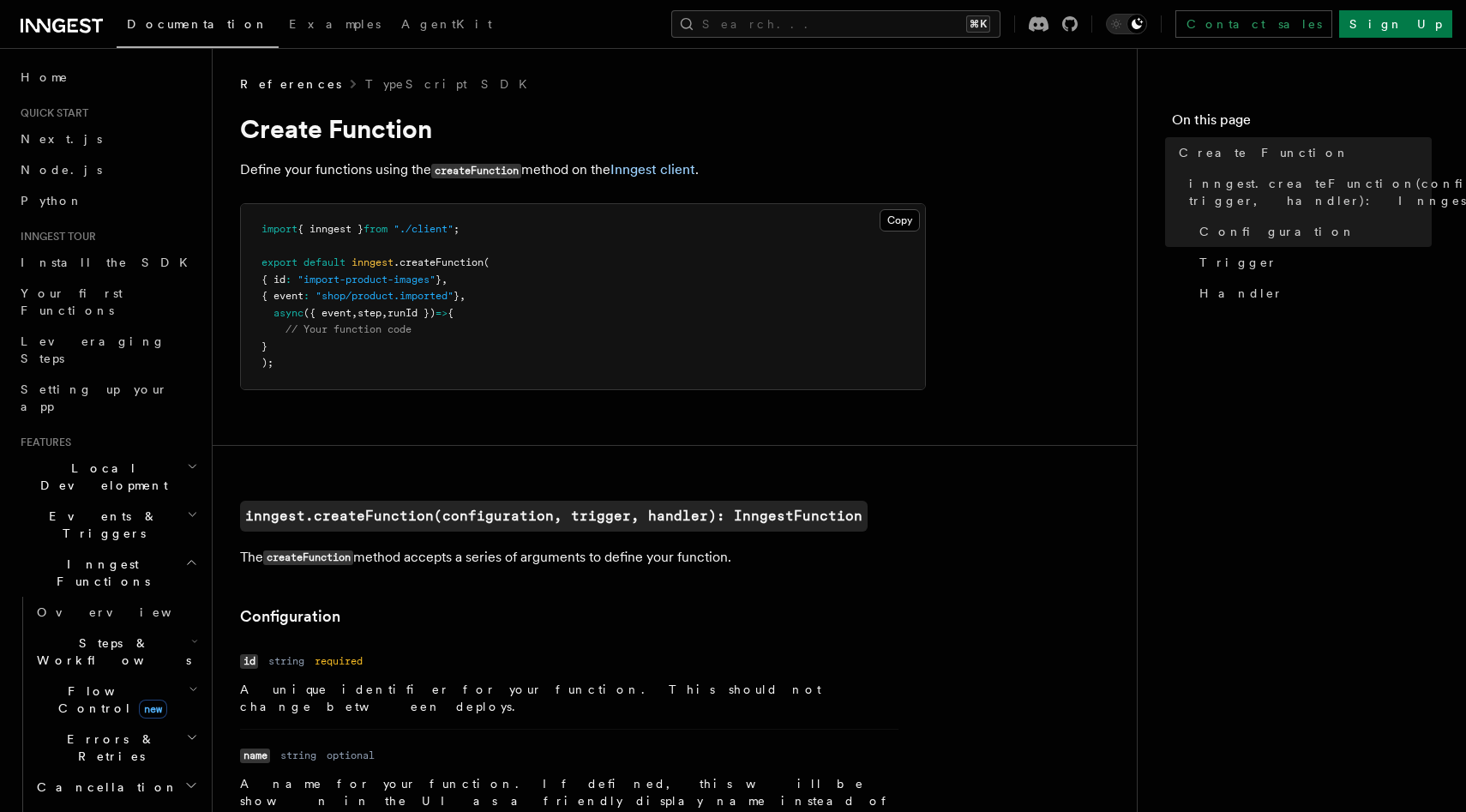
click at [102, 635] on span "Steps & Workflows" at bounding box center [110, 651] width 161 height 34
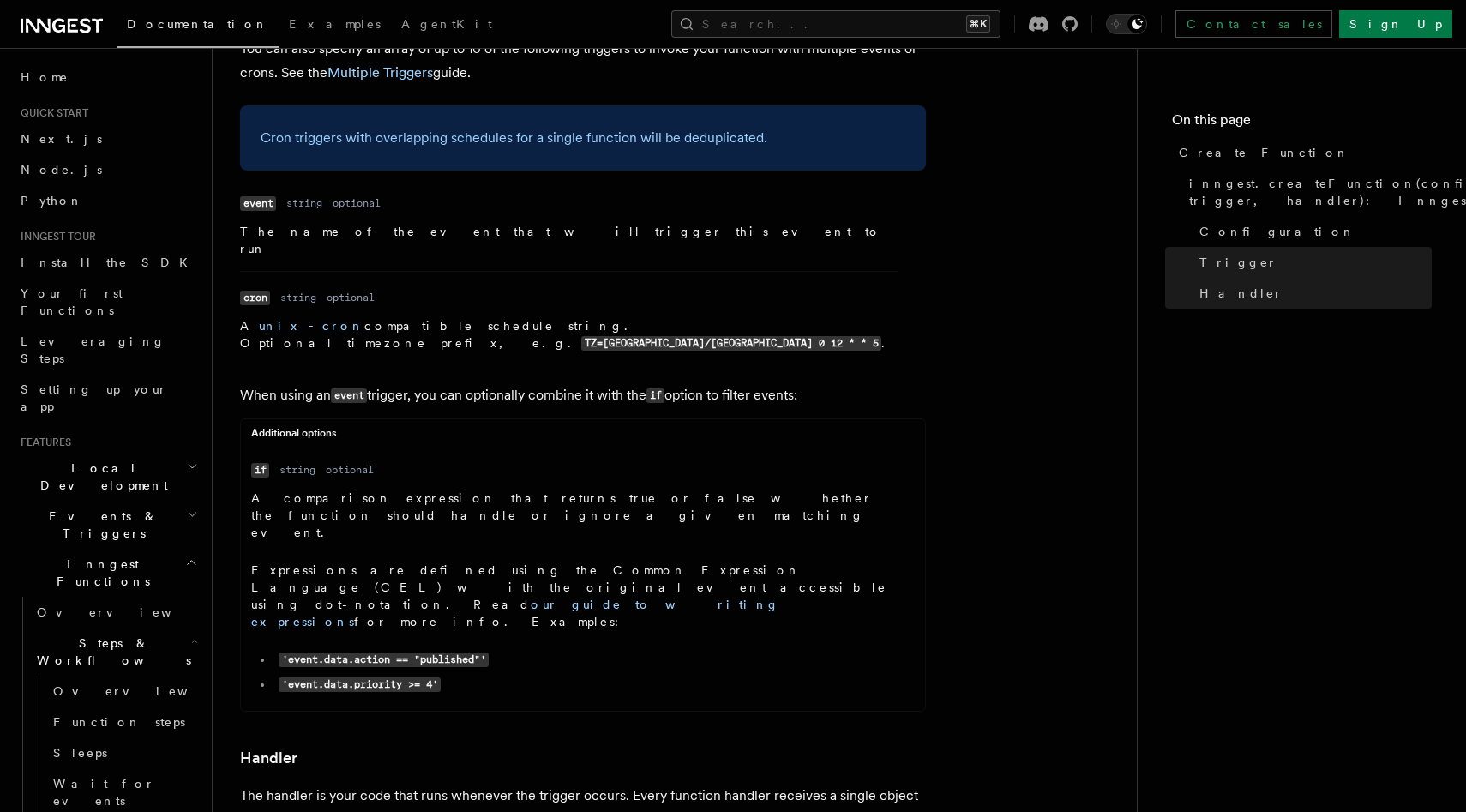
scroll to position [2438, 0]
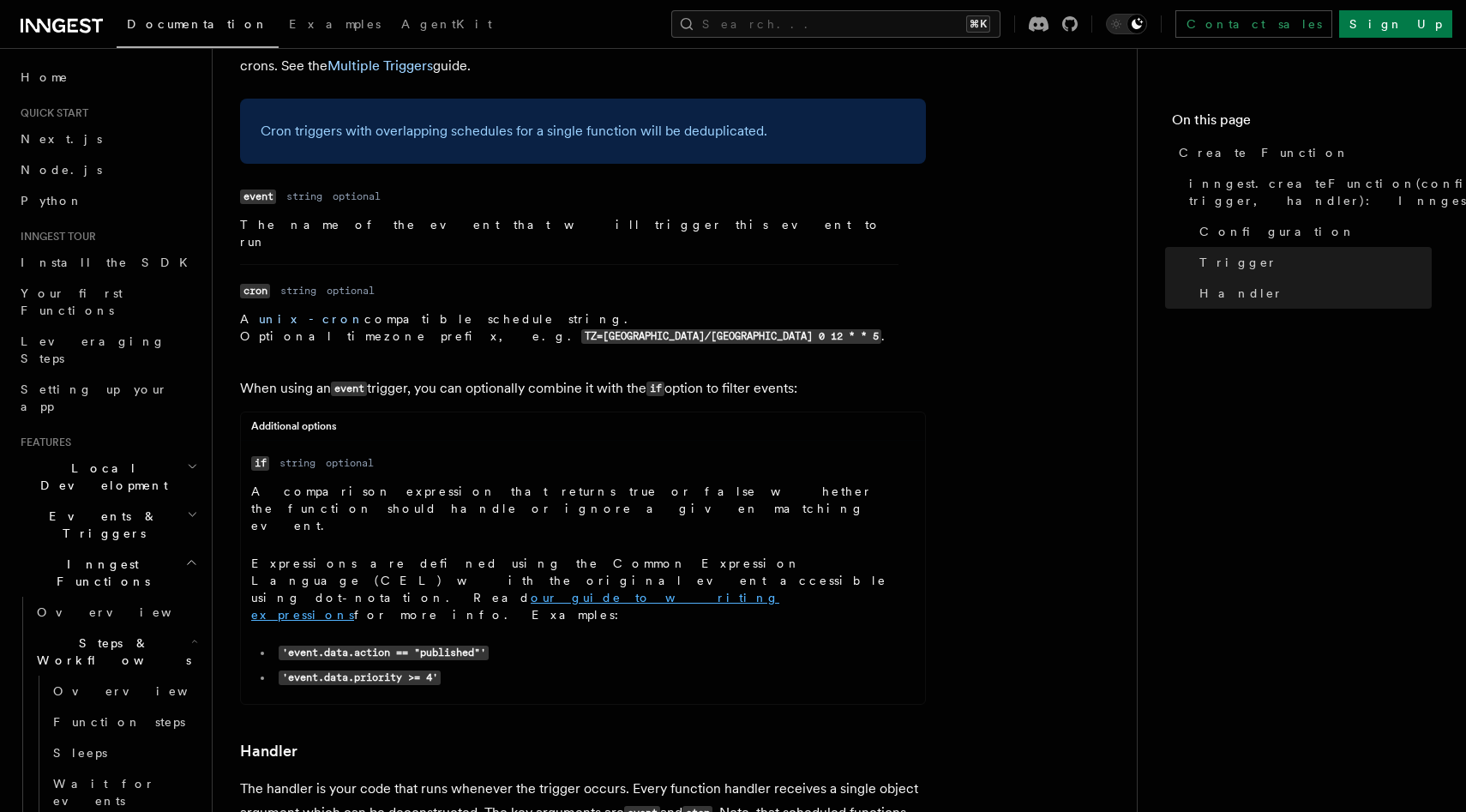
click at [438, 591] on link "our guide to writing expressions" at bounding box center [514, 606] width 528 height 31
click at [431, 482] on dd "A comparison expression that returns true or false whether the function should …" at bounding box center [569, 588] width 637 height 211
click at [438, 591] on link "our guide to writing expressions" at bounding box center [514, 606] width 528 height 31
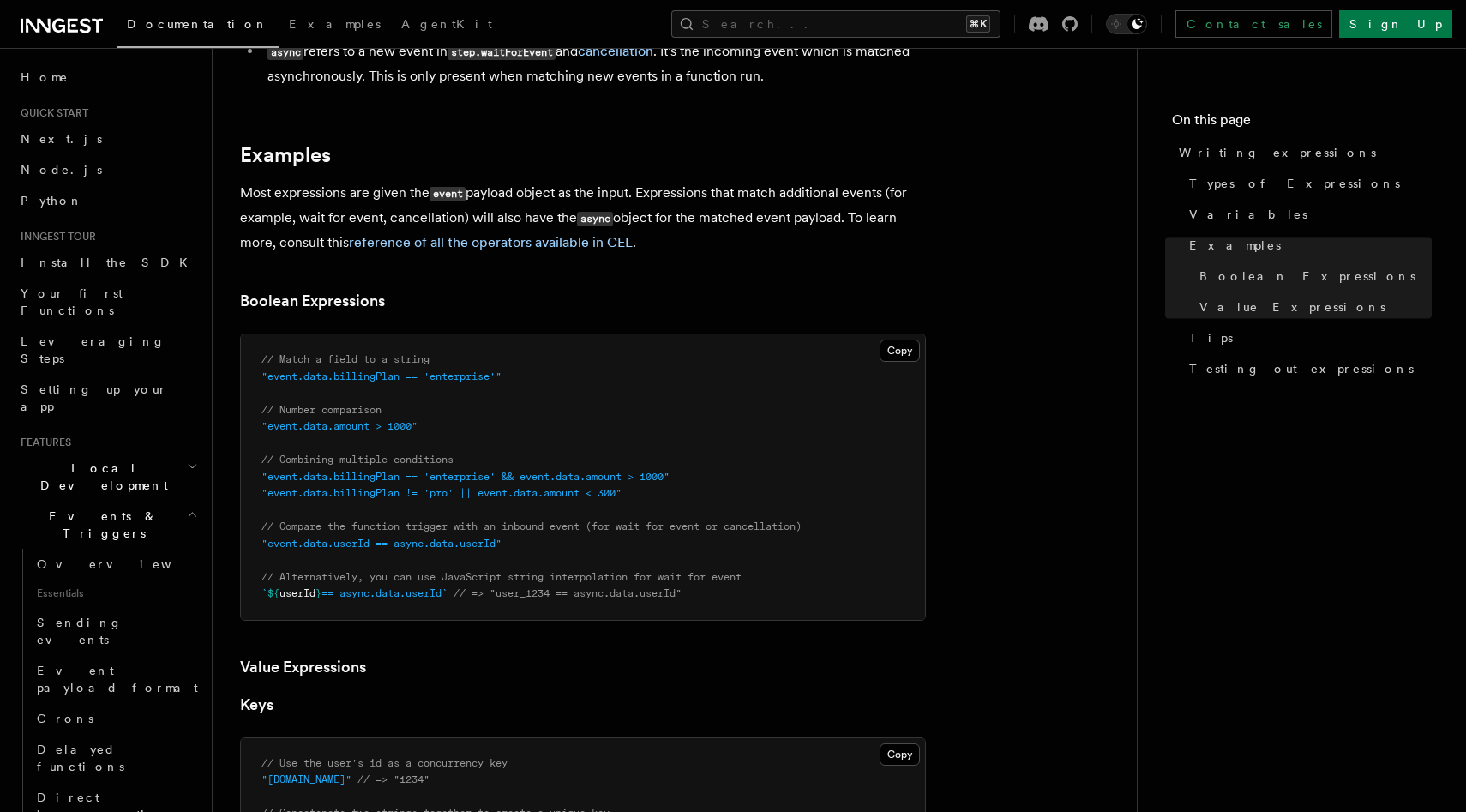
scroll to position [336, 0]
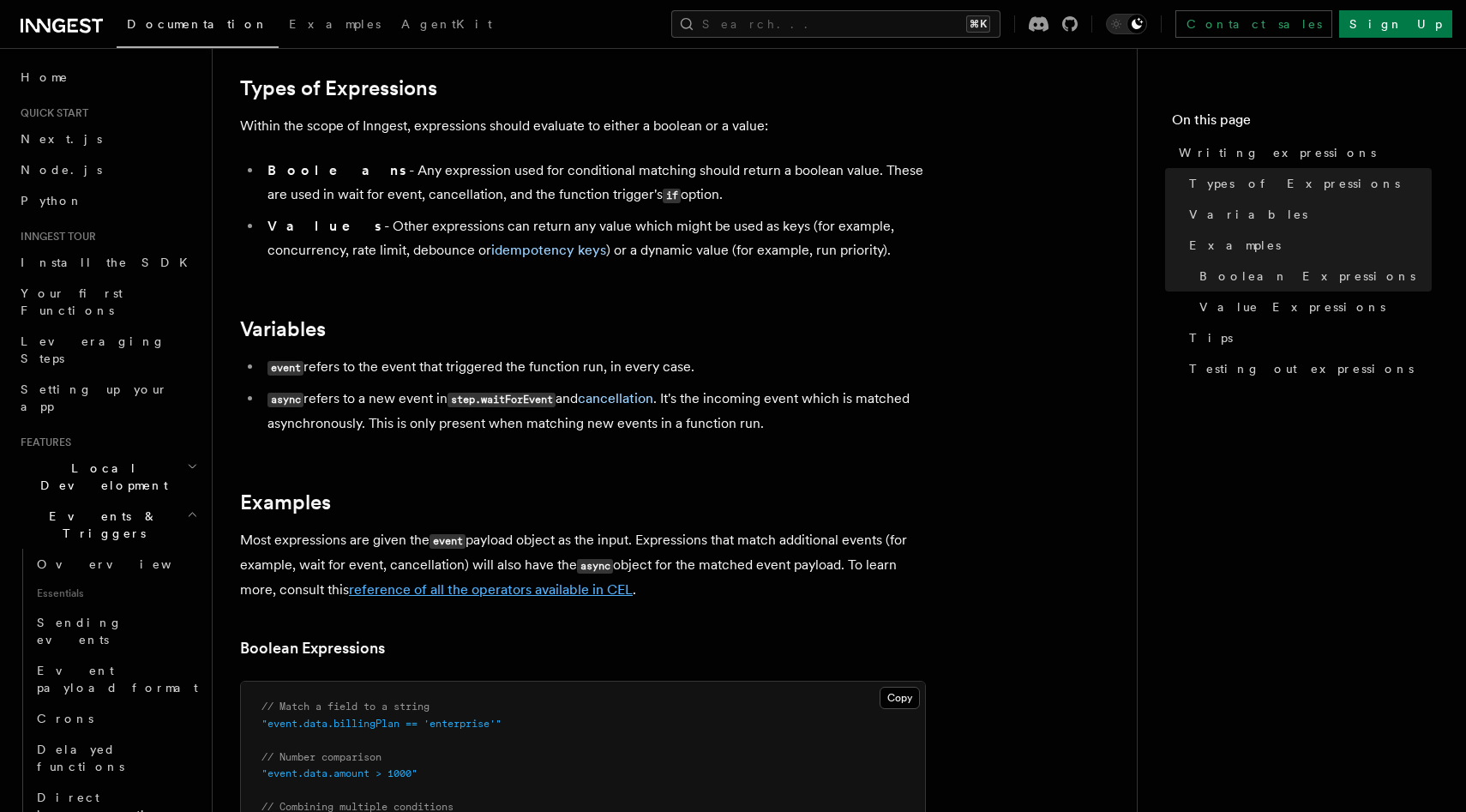
click at [535, 587] on link "reference of all the operators available in CEL" at bounding box center [491, 590] width 284 height 17
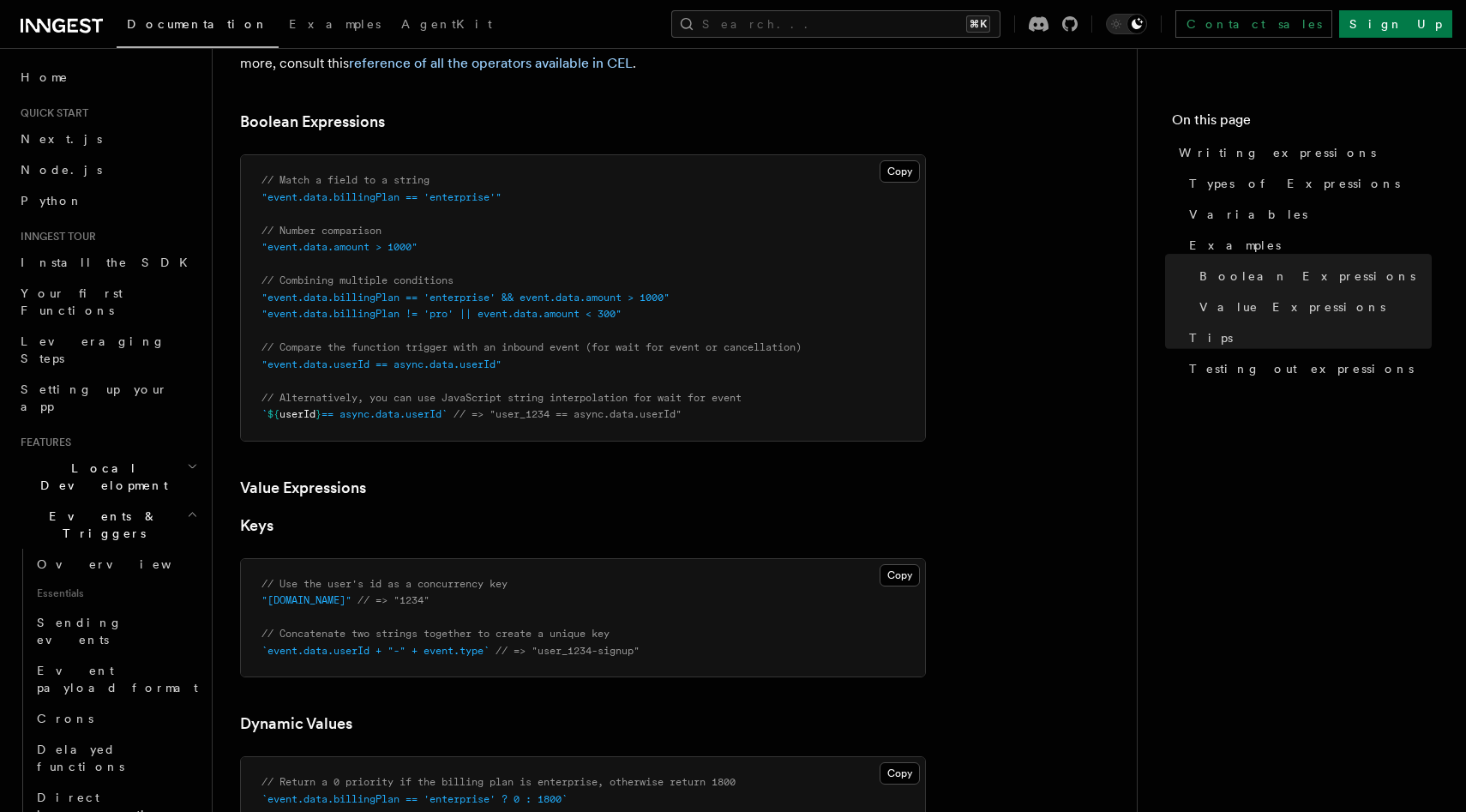
scroll to position [652, 0]
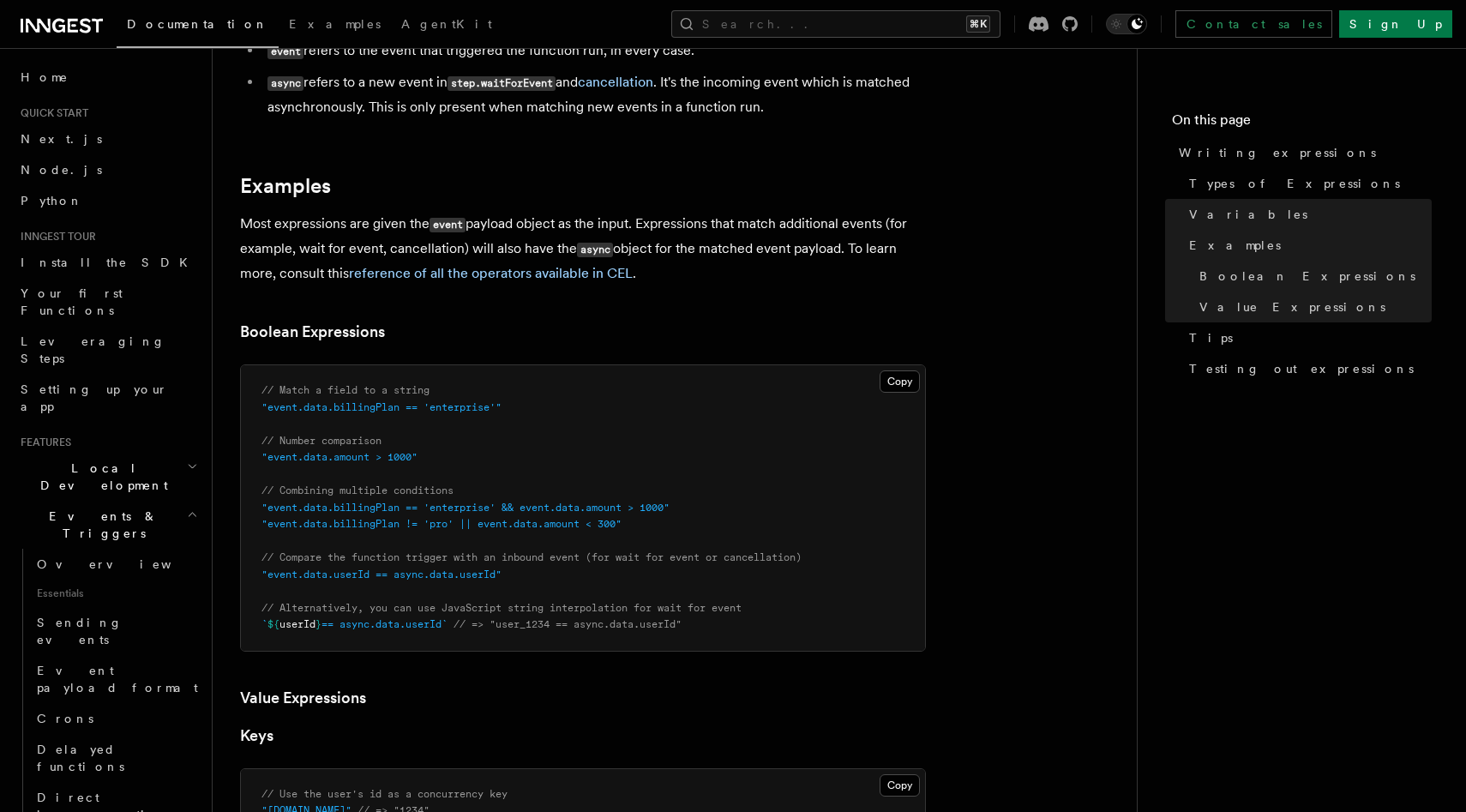
click at [608, 289] on article "Features Events & Triggers Writing expressions Expressions are used in a number…" at bounding box center [674, 737] width 869 height 2627
click at [611, 277] on link "reference of all the operators available in CEL" at bounding box center [491, 273] width 284 height 17
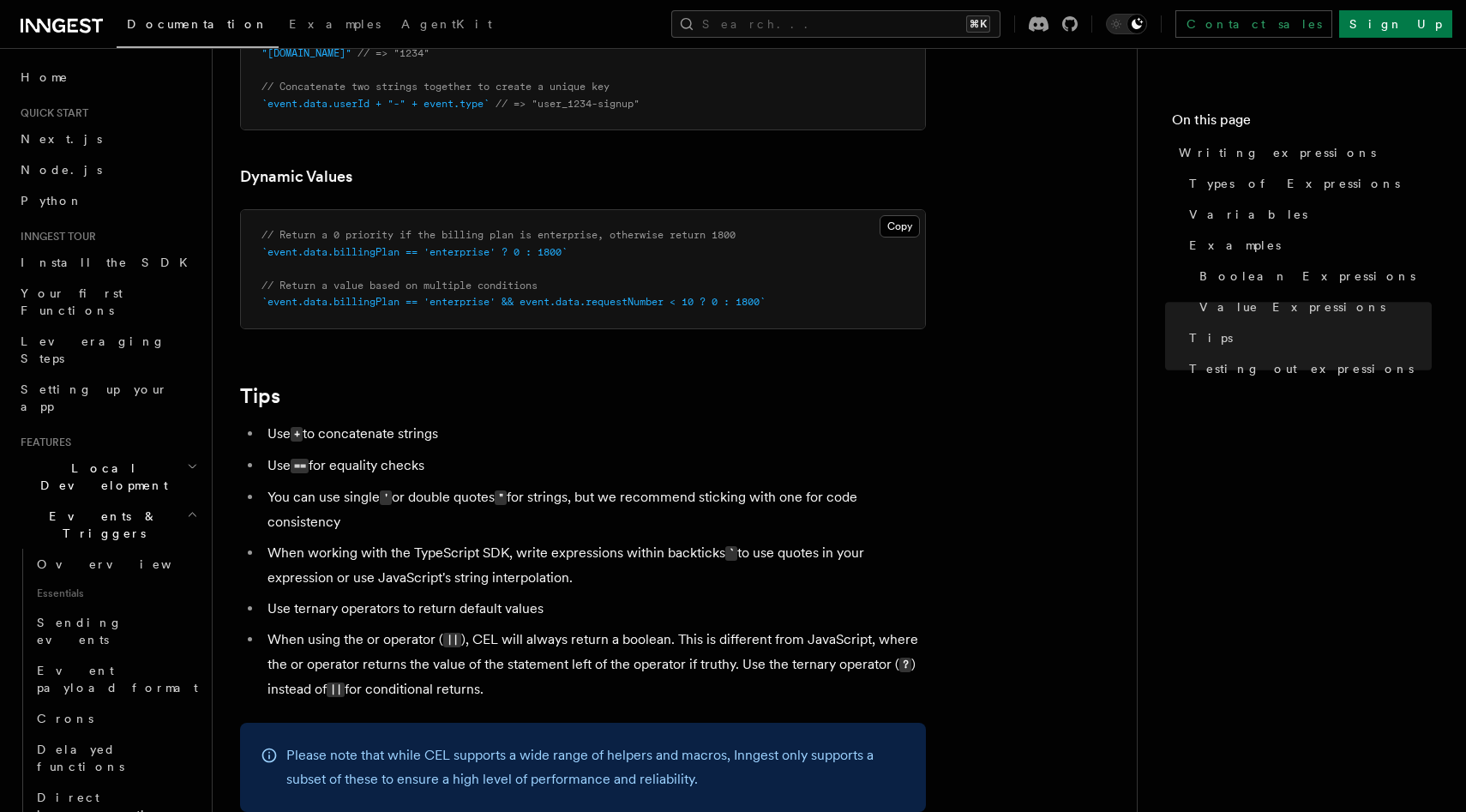
scroll to position [1229, 0]
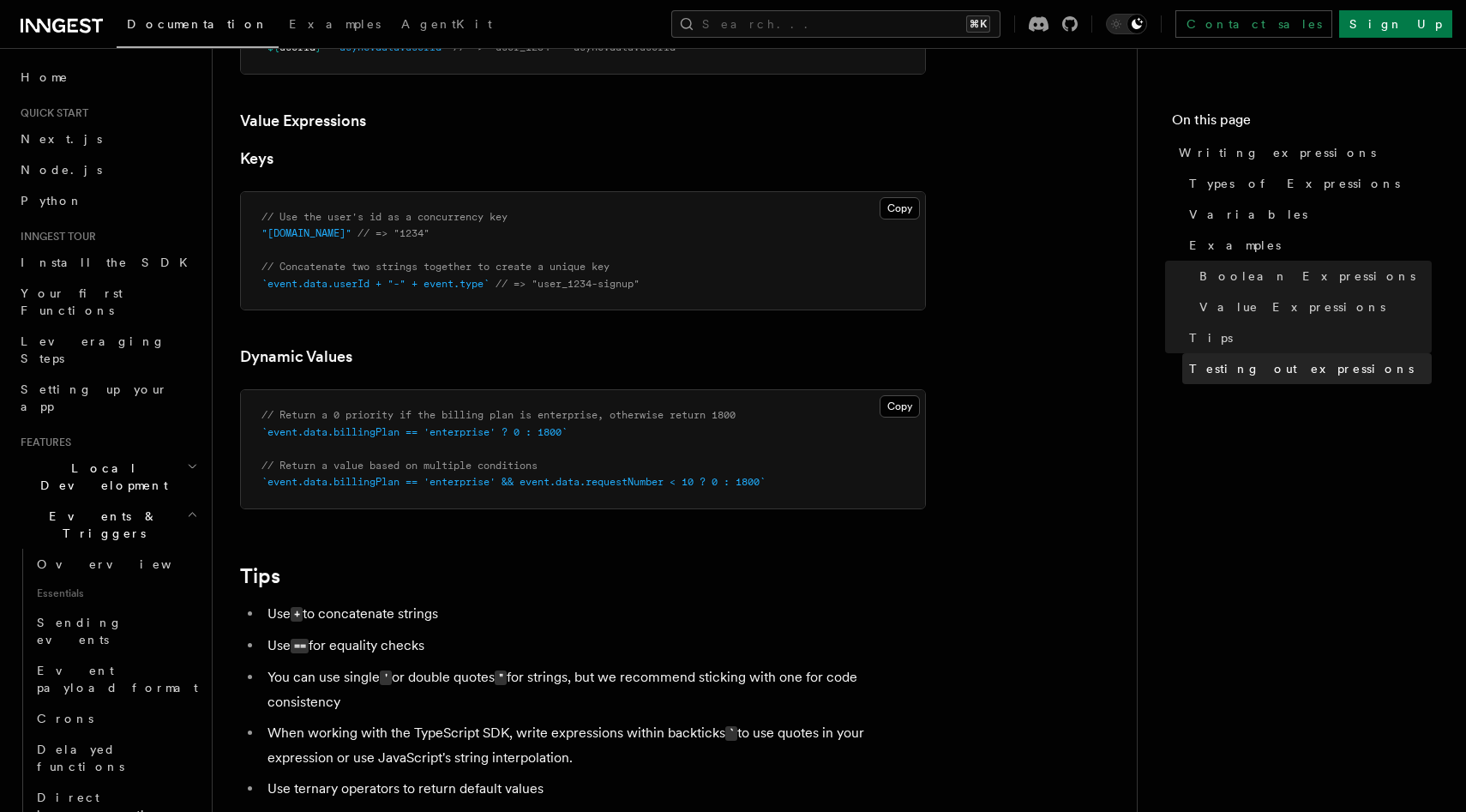
click at [1269, 368] on span "Testing out expressions" at bounding box center [1302, 368] width 225 height 17
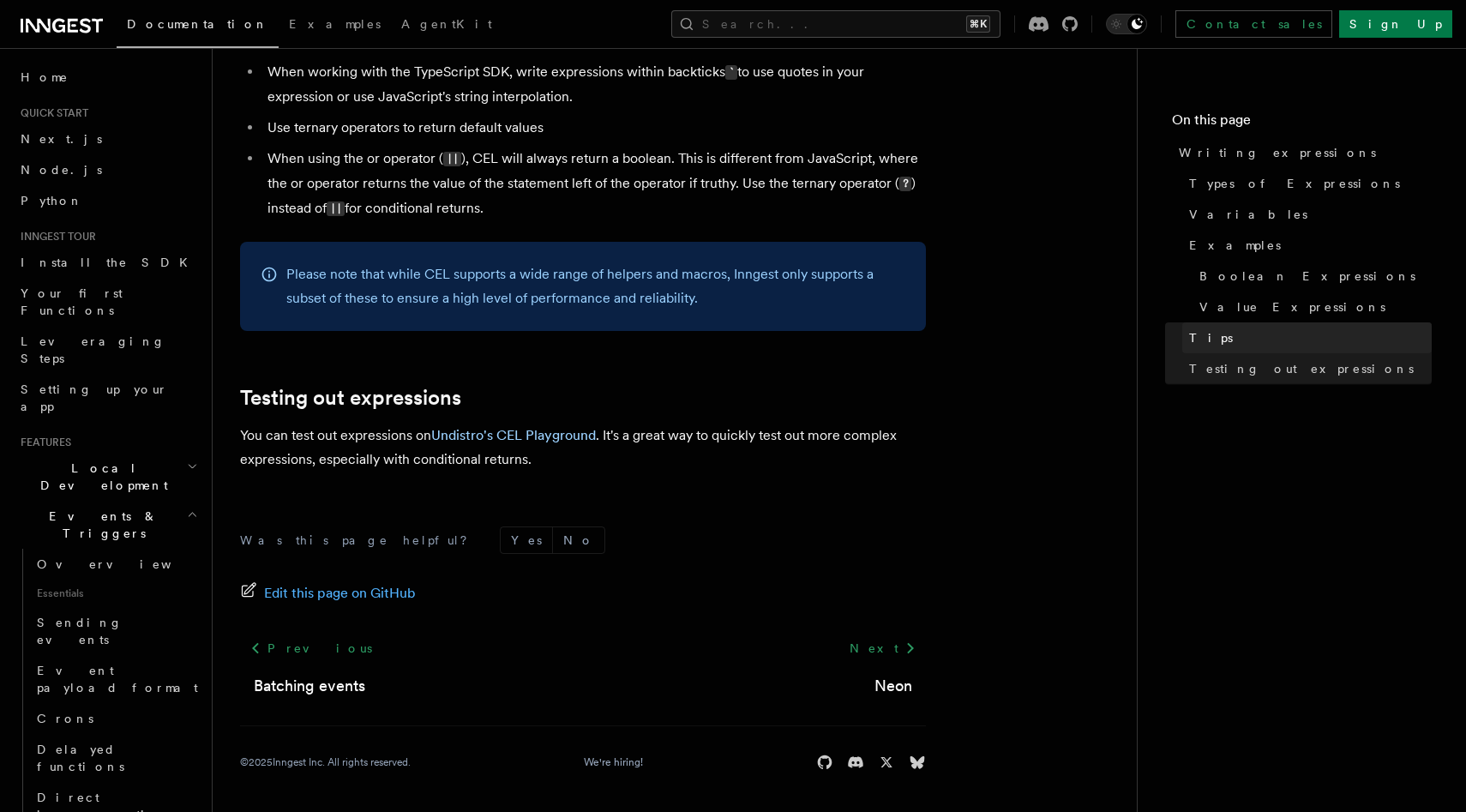
click at [1265, 351] on link "Tips" at bounding box center [1307, 338] width 250 height 31
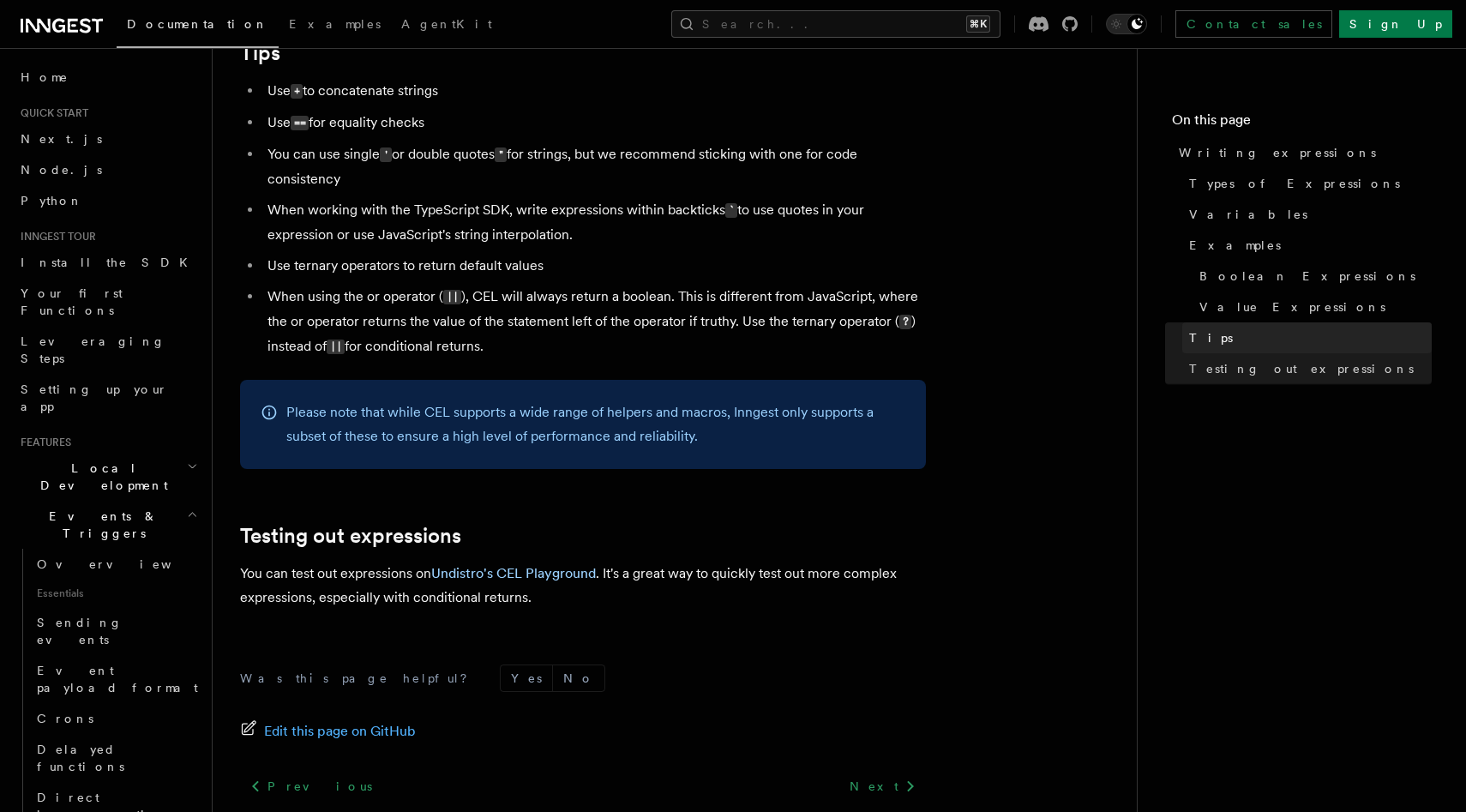
scroll to position [1713, 0]
